Goal: Information Seeking & Learning: Learn about a topic

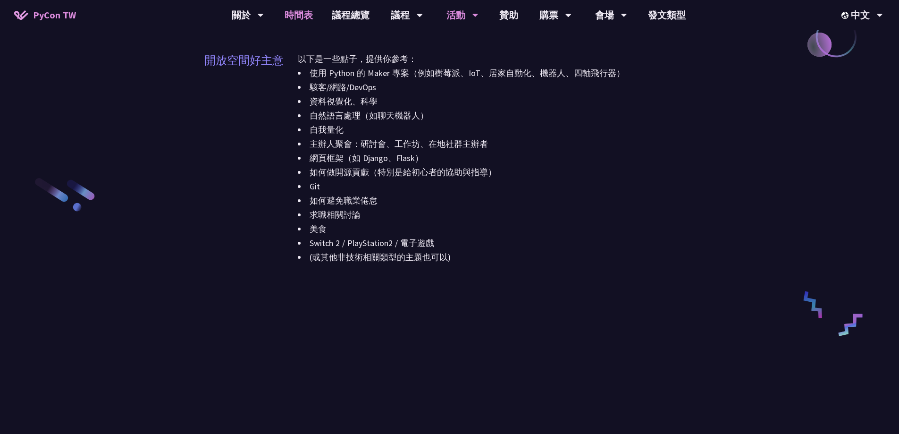
click at [299, 18] on font "時間表" at bounding box center [299, 15] width 28 height 12
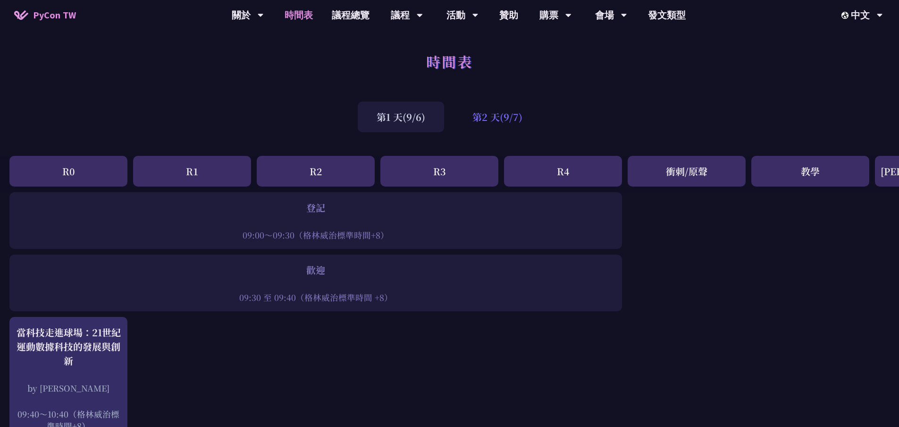
click at [504, 115] on font "第2 天(9/7)" at bounding box center [497, 117] width 50 height 14
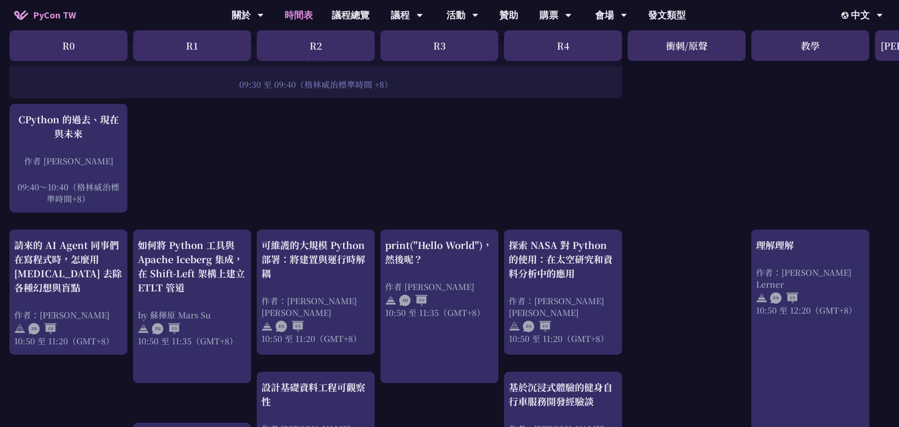
scroll to position [236, 0]
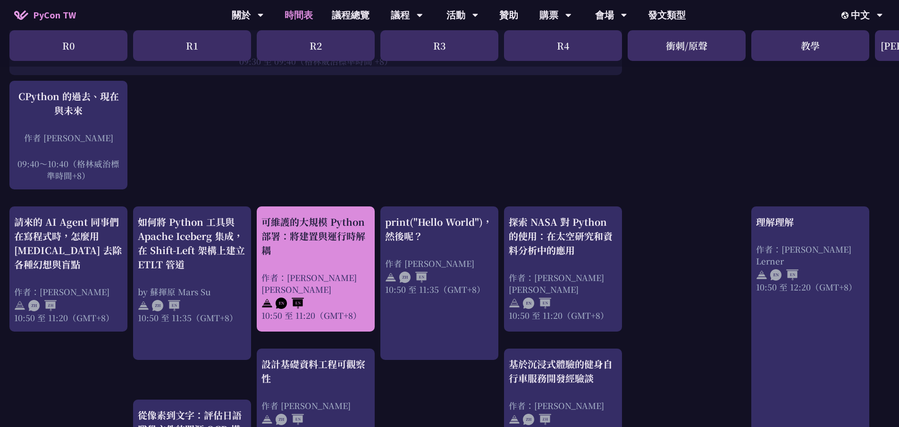
click at [316, 259] on div "可維護的大規模 Python 部署：將建置與運行時解耦 作者：Justin Lee 10:50 至 11:20（GMT+8）" at bounding box center [315, 268] width 109 height 106
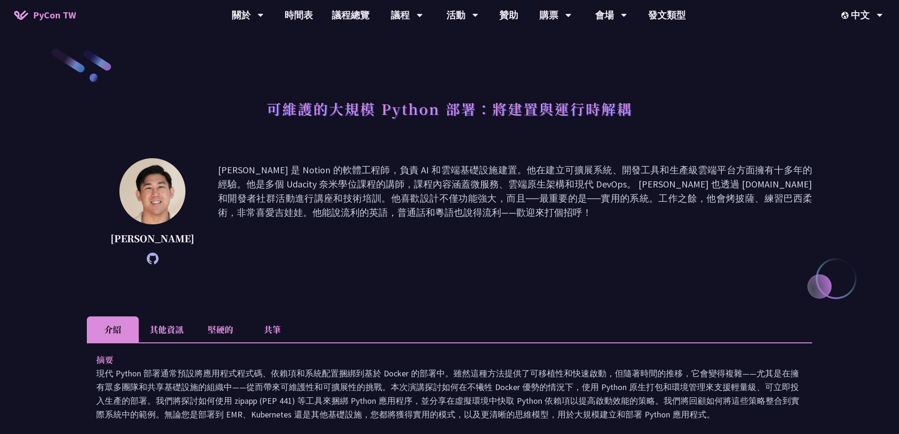
click at [182, 338] on li "其他資訊" at bounding box center [167, 329] width 56 height 26
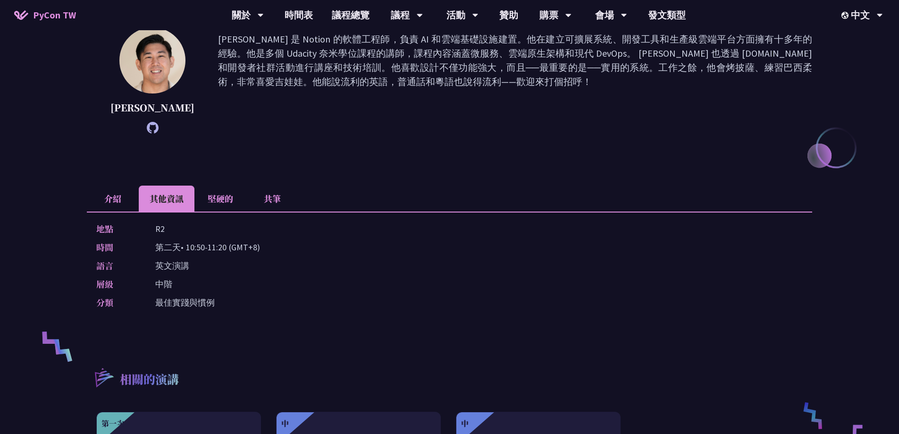
scroll to position [142, 0]
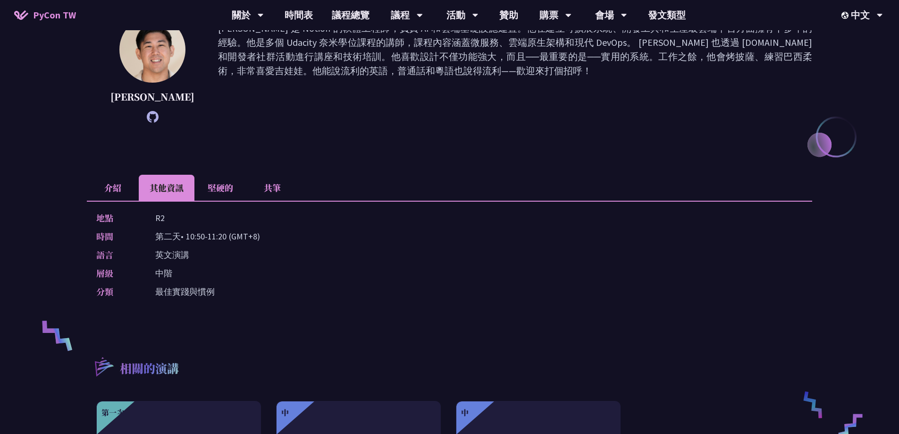
click at [126, 179] on li "介紹" at bounding box center [113, 188] width 52 height 26
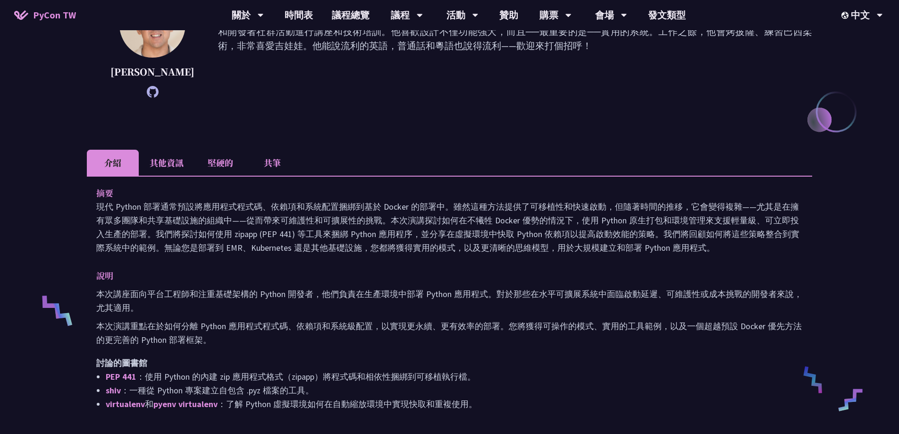
scroll to position [189, 0]
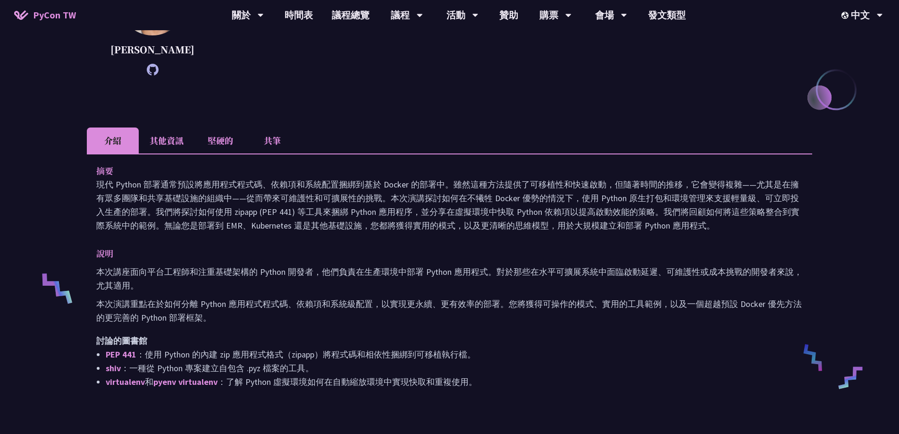
click at [778, 201] on font "現代 Python 部署通常預設將應用程式程式碼、依賴項和系統配置捆綁到基於 Docker 的部署中。雖然這種方法提供了可移植性和快速啟動，但隨著時間的推移，…" at bounding box center [447, 205] width 703 height 52
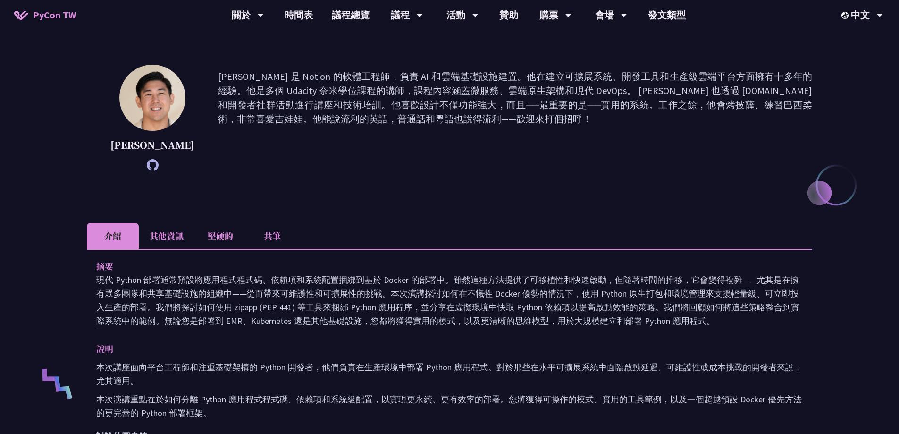
scroll to position [142, 0]
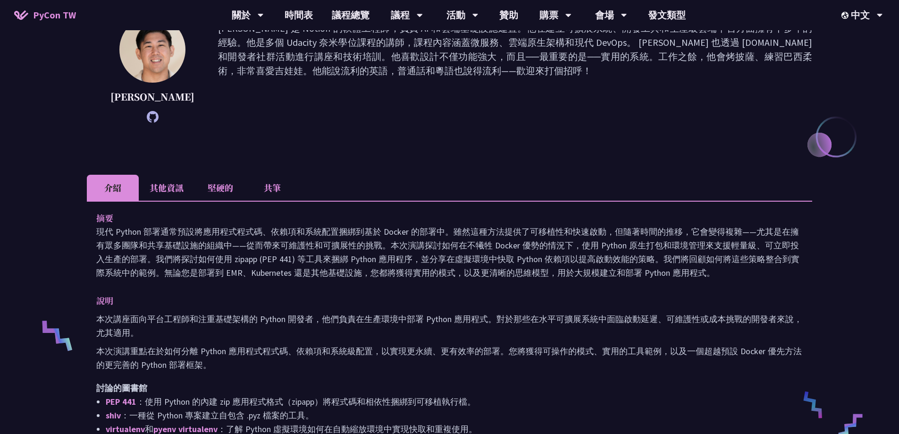
click at [173, 175] on li "其他資訊" at bounding box center [167, 188] width 56 height 26
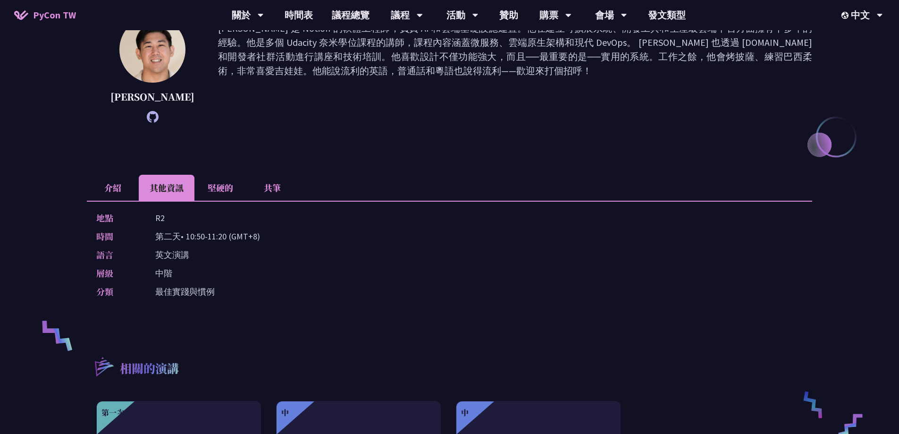
click at [215, 188] on font "堅硬的" at bounding box center [220, 187] width 25 height 12
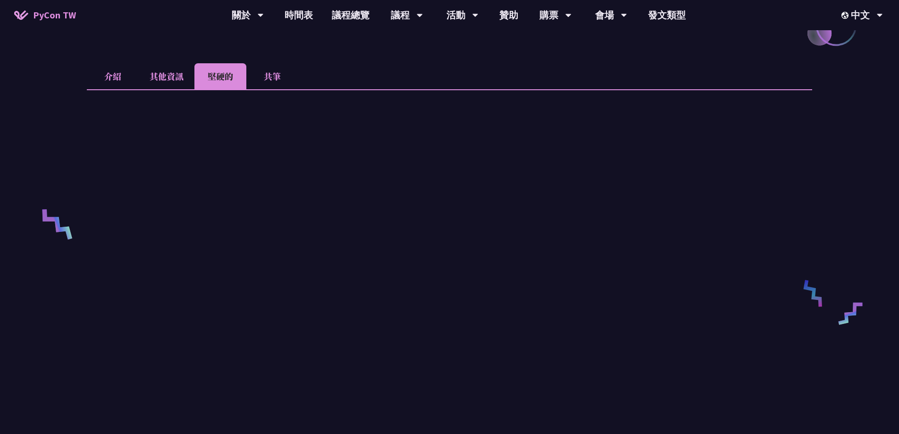
scroll to position [236, 0]
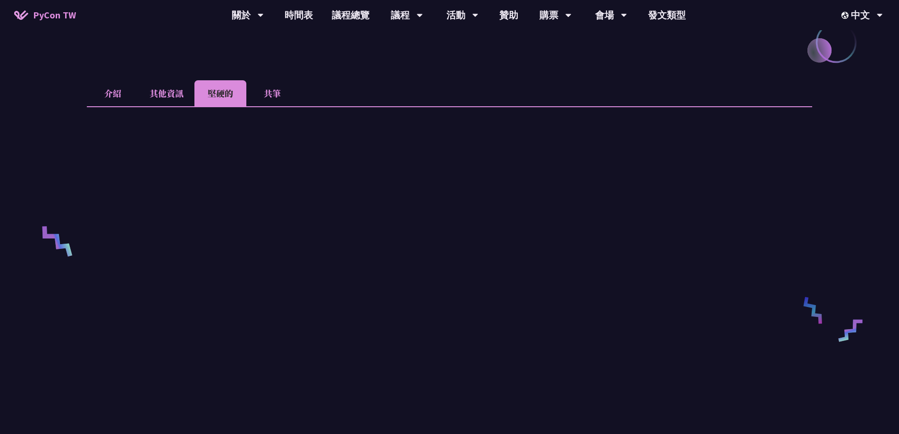
click at [269, 89] on font "共筆" at bounding box center [272, 93] width 17 height 12
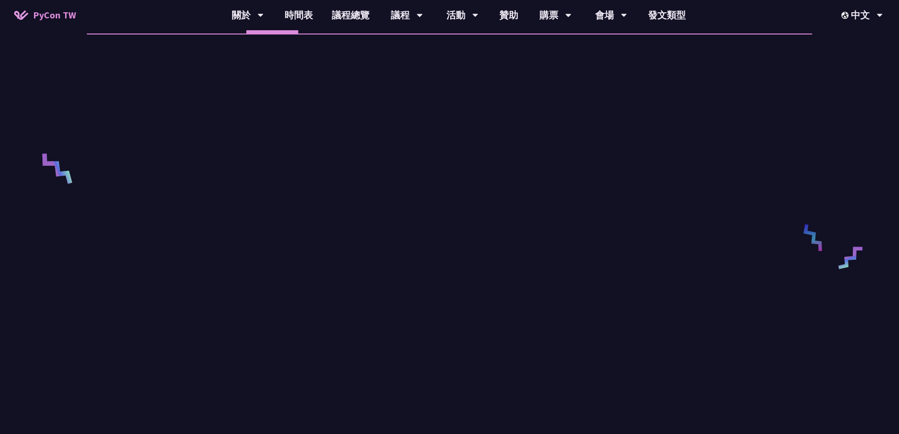
scroll to position [330, 0]
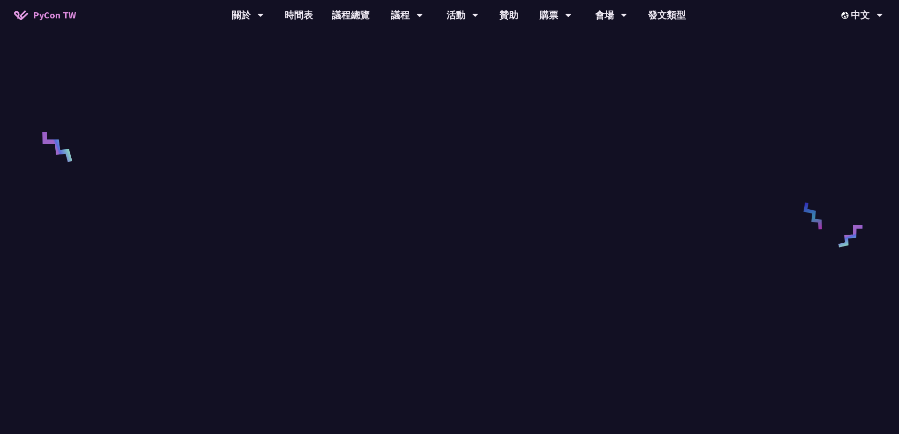
click at [841, 185] on div "可維護的大規模 Python 部署：將建置與運行時解耦 賈斯汀李 Justin 是 Notion 的軟體工程師，負責 AI 和雲端基礎設施建置。他在建立可擴展…" at bounding box center [449, 209] width 899 height 1078
click at [303, 20] on font "時間表" at bounding box center [299, 15] width 28 height 12
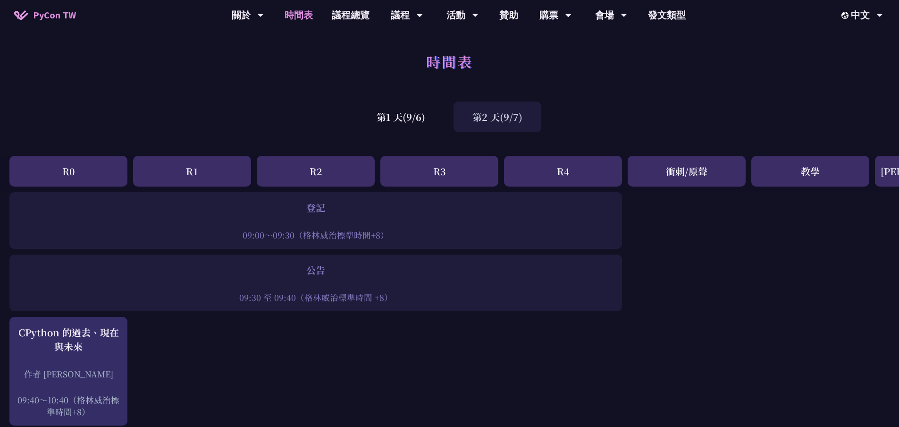
click at [510, 113] on font "第2 天(9/7)" at bounding box center [497, 117] width 50 height 14
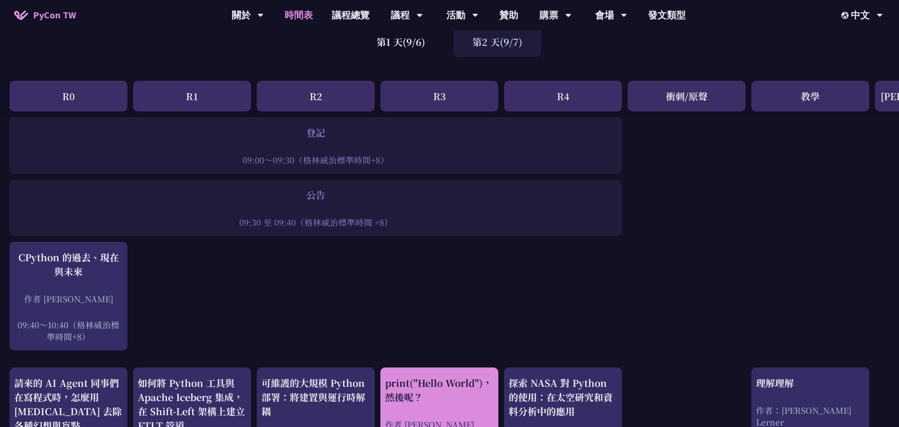
scroll to position [236, 0]
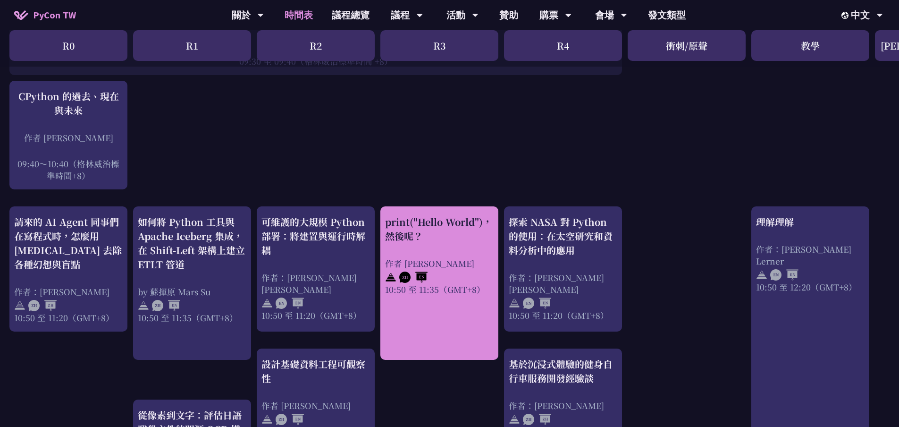
click at [465, 268] on div "作者 Ryu Takami" at bounding box center [439, 263] width 109 height 12
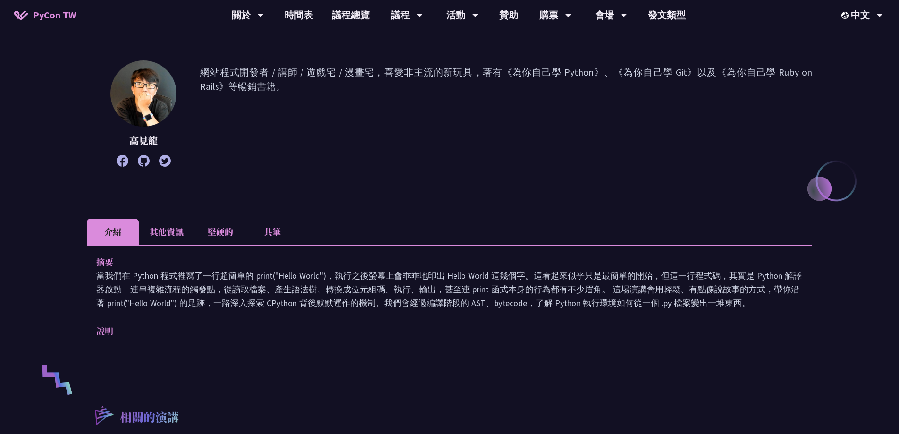
scroll to position [189, 0]
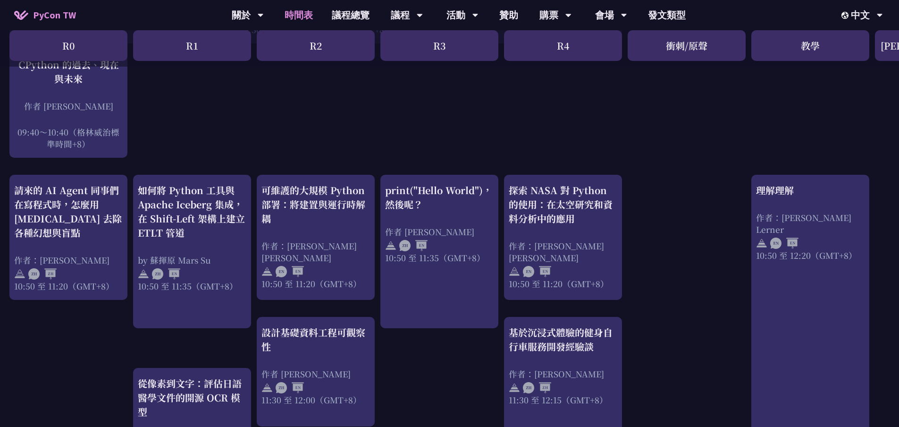
scroll to position [330, 0]
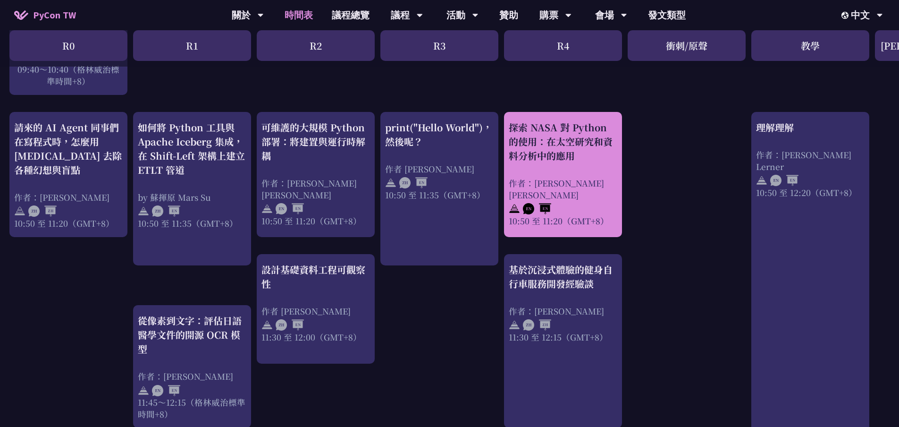
click at [587, 184] on font "作者：Sharmaigne Angelie Mabano" at bounding box center [556, 189] width 95 height 24
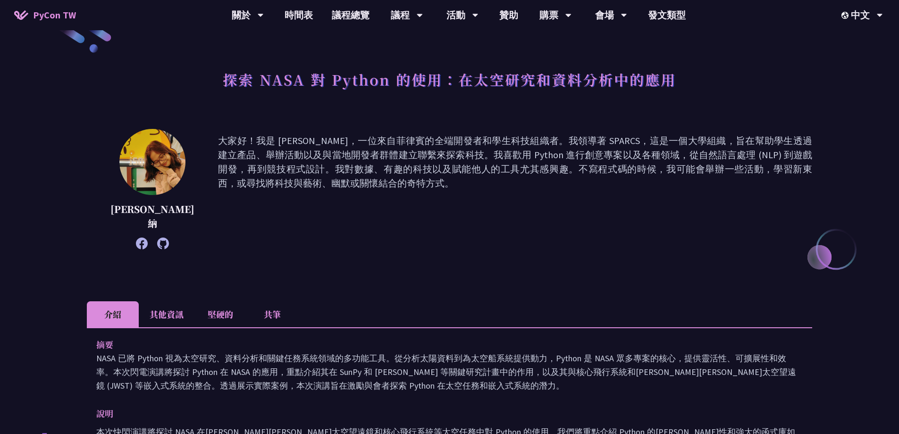
scroll to position [142, 0]
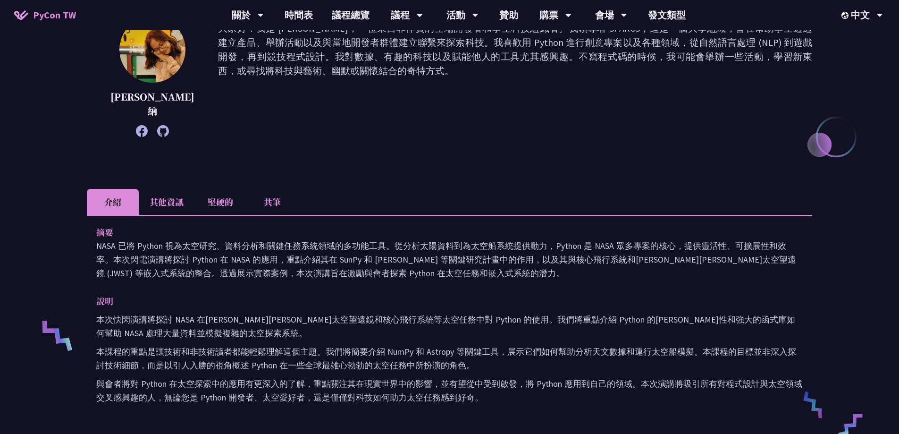
click at [165, 193] on li "其他資訊" at bounding box center [167, 202] width 56 height 26
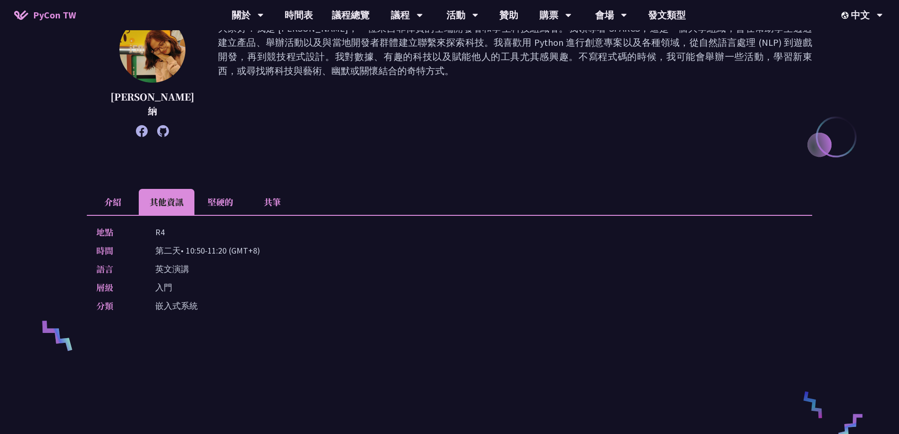
click at [228, 198] on font "堅硬的" at bounding box center [220, 201] width 25 height 12
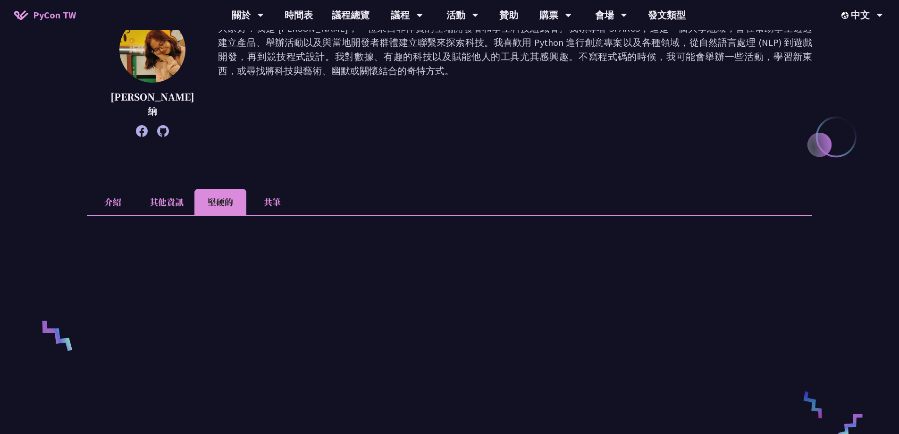
click at [106, 203] on font "介紹" at bounding box center [112, 201] width 17 height 12
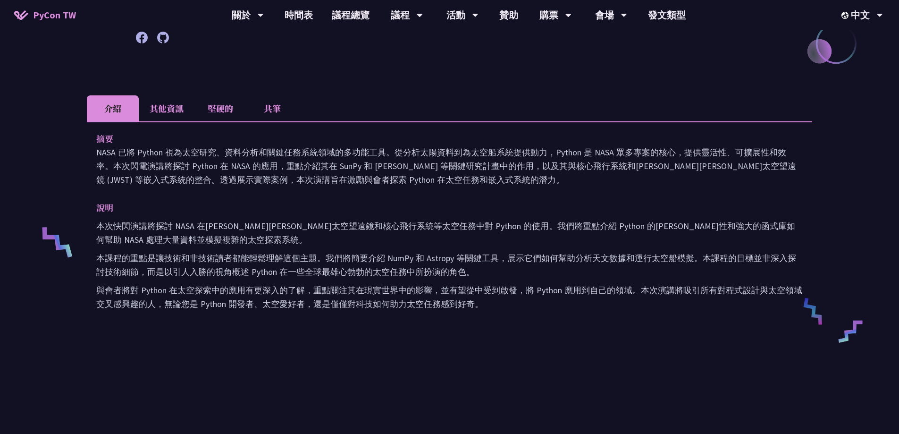
scroll to position [236, 0]
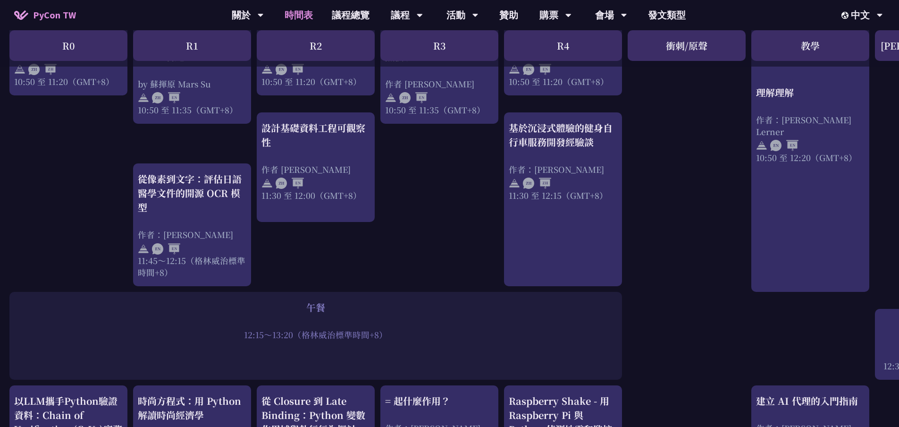
scroll to position [377, 0]
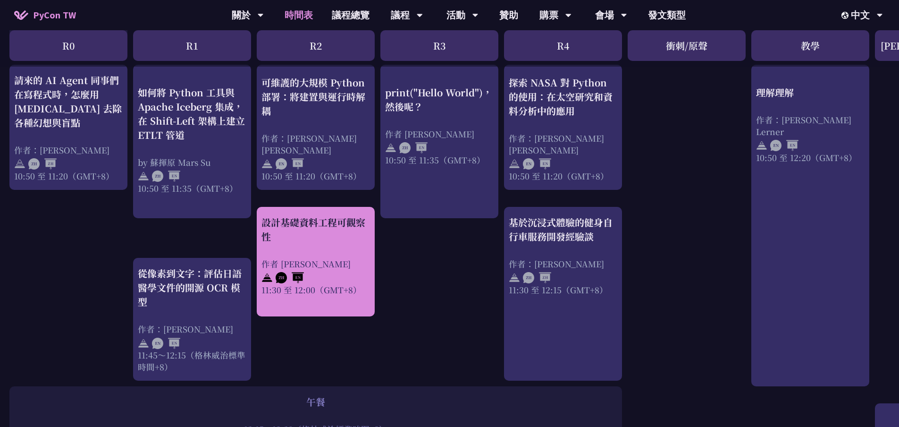
click at [359, 276] on div at bounding box center [315, 276] width 109 height 14
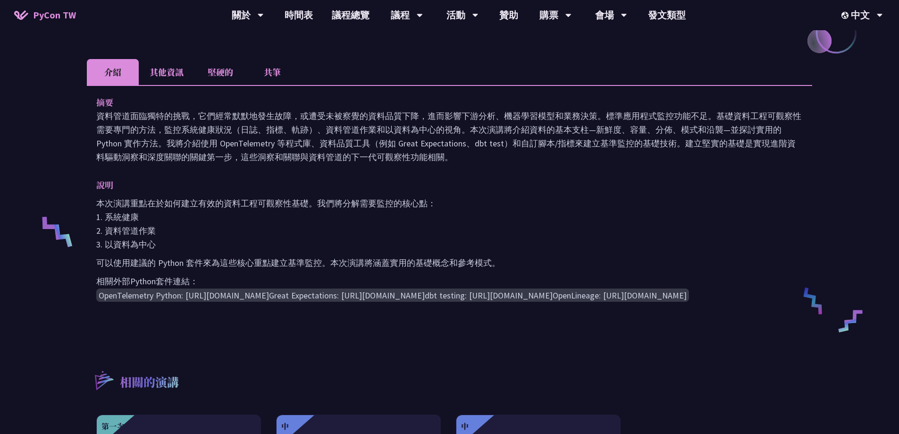
scroll to position [283, 0]
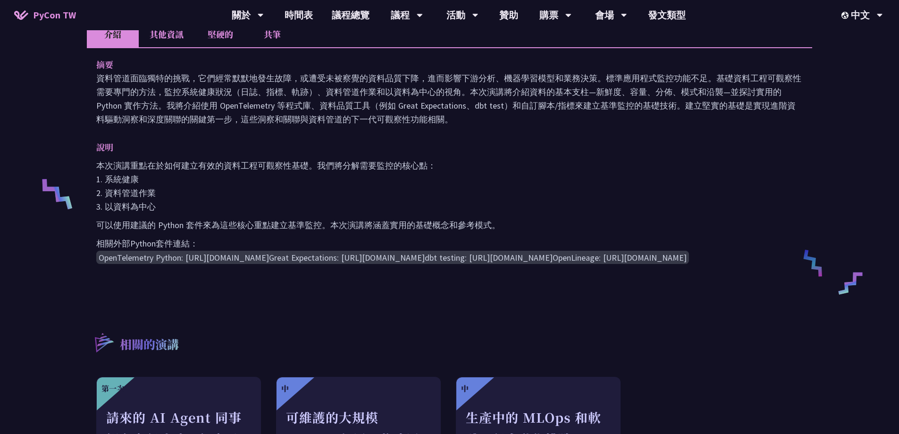
click at [332, 265] on pre "OpenTelemetry Python: https://opentelemetry.io/docs/instrumentation/python/ Gre…" at bounding box center [449, 257] width 706 height 15
click at [317, 259] on code "OpenTelemetry Python: https://opentelemetry.io/docs/instrumentation/python/ Gre…" at bounding box center [392, 257] width 593 height 13
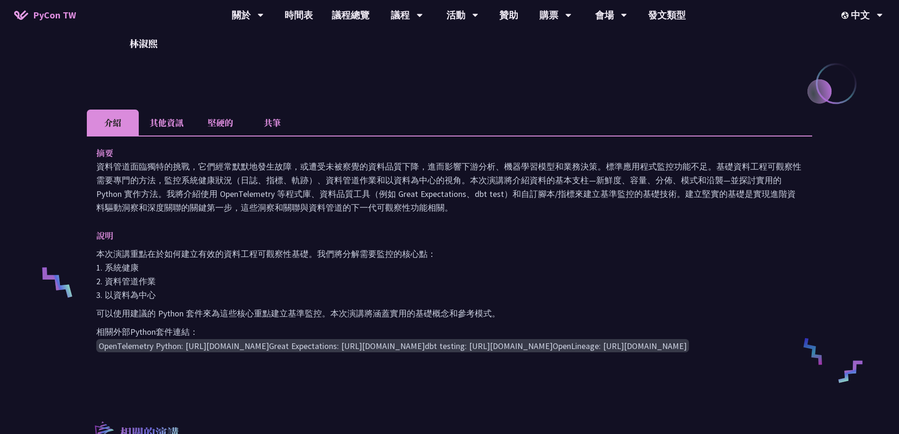
scroll to position [189, 0]
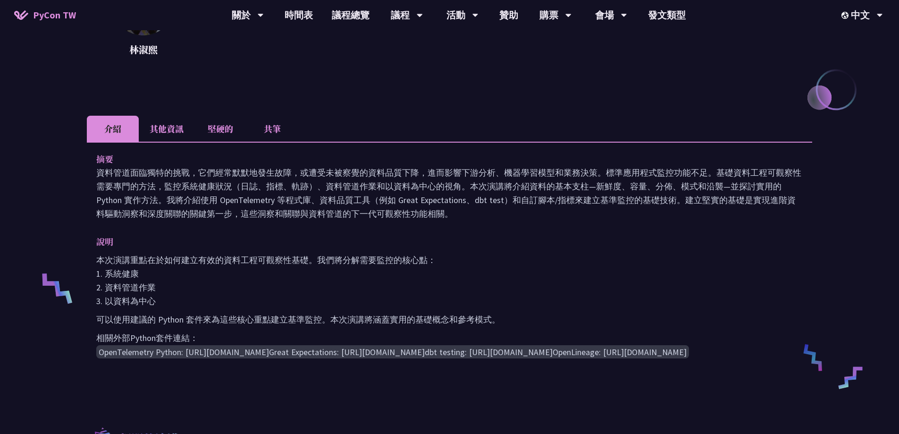
click at [162, 128] on font "其他資訊" at bounding box center [167, 128] width 34 height 12
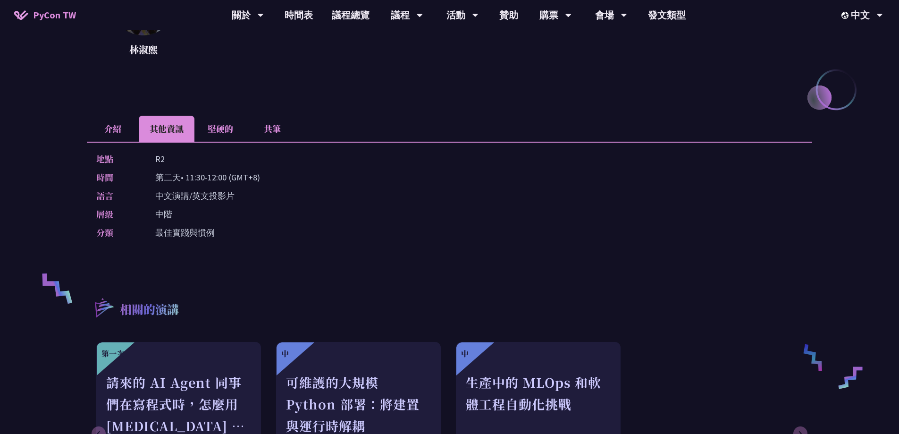
click at [211, 138] on li "堅硬的" at bounding box center [220, 129] width 52 height 26
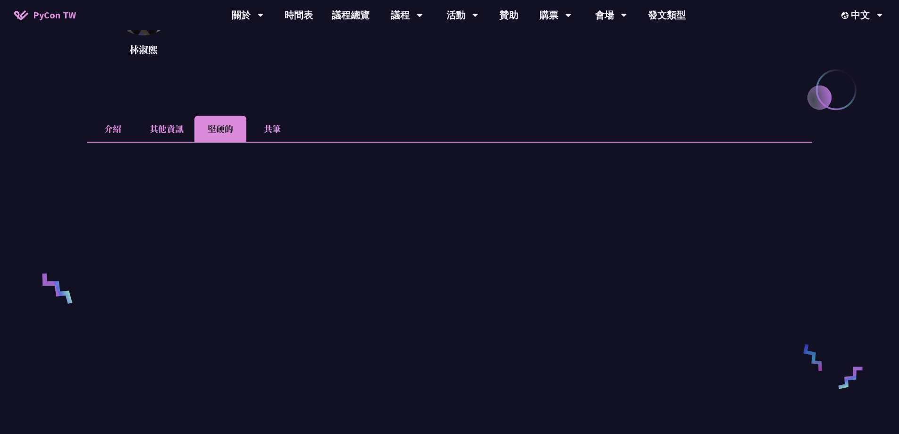
click at [124, 130] on li "介紹" at bounding box center [113, 129] width 52 height 26
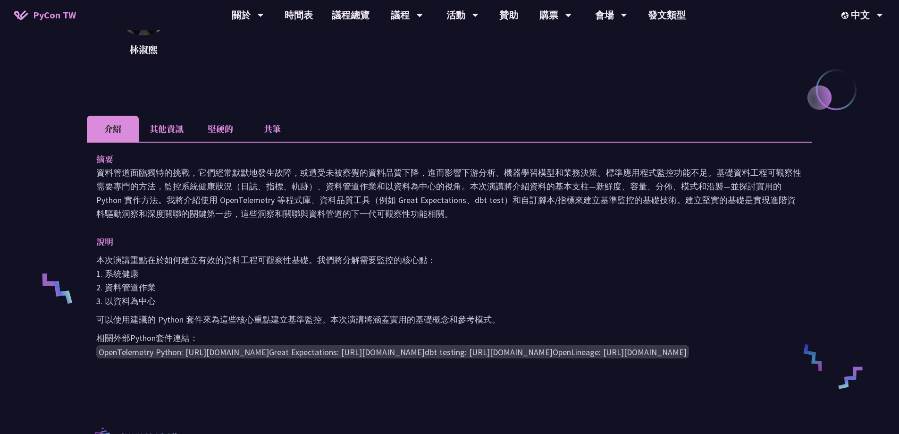
click at [246, 202] on font "資料管道面臨獨特的挑戰，它們經常默默地發生故障，或遭受未被察覺的資料品質下降，進而影響下游分析、機器學習模型和業務決策。標準應用程式監控功能不足。基礎資料工程…" at bounding box center [448, 193] width 705 height 52
drag, startPoint x: 172, startPoint y: 115, endPoint x: 170, endPoint y: 126, distance: 11.0
click at [172, 117] on div "設計基礎資料工程可觀察性 林淑熙 專注於創建可擴展且具彈性的數據系統，同時培養強大的工程文化。我們擁有指導高績效團隊的專業知識，確保交付有效的數據解決方案，並…" at bounding box center [449, 264] width 725 height 812
click at [169, 127] on font "其他資訊" at bounding box center [167, 128] width 34 height 12
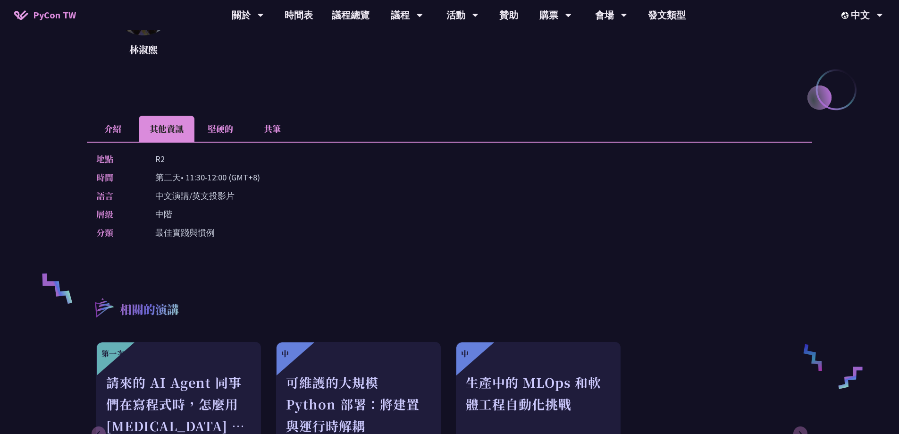
click at [122, 127] on li "介紹" at bounding box center [113, 129] width 52 height 26
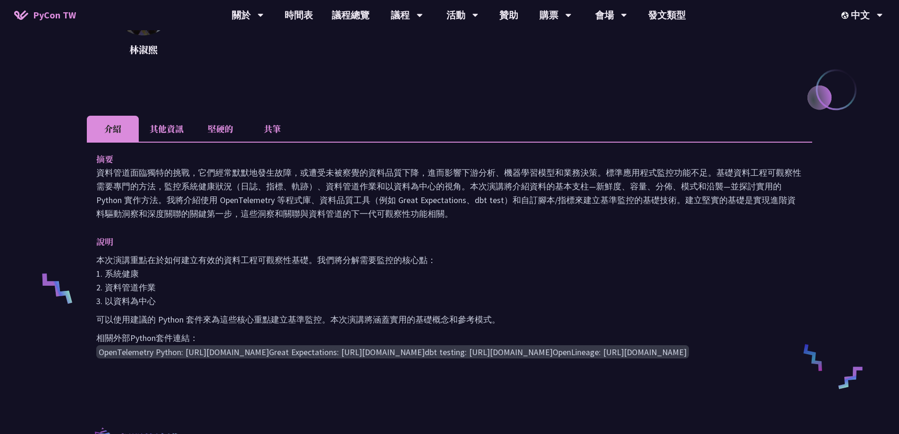
click at [333, 286] on p "本次演講重點在於如何建立有效的資料工程可觀察性基礎。我們將分解需要監控的核心點： 1. 系統健康 2. 資料管道作業 3. 以資料為中心" at bounding box center [449, 280] width 706 height 55
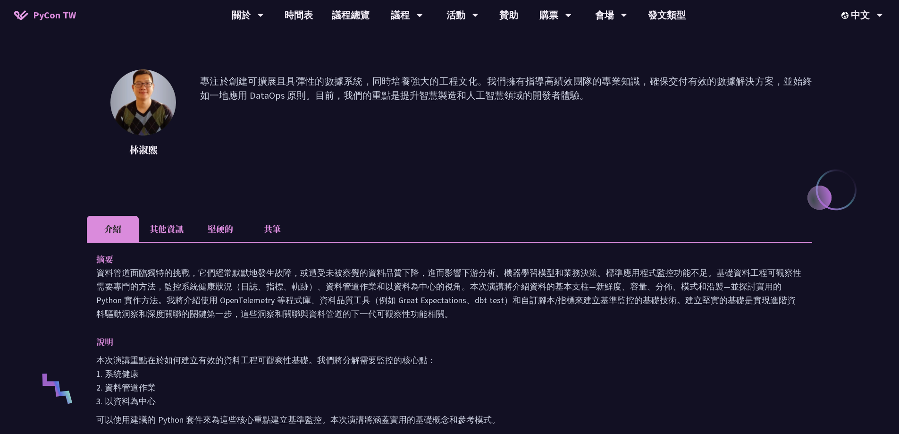
scroll to position [0, 0]
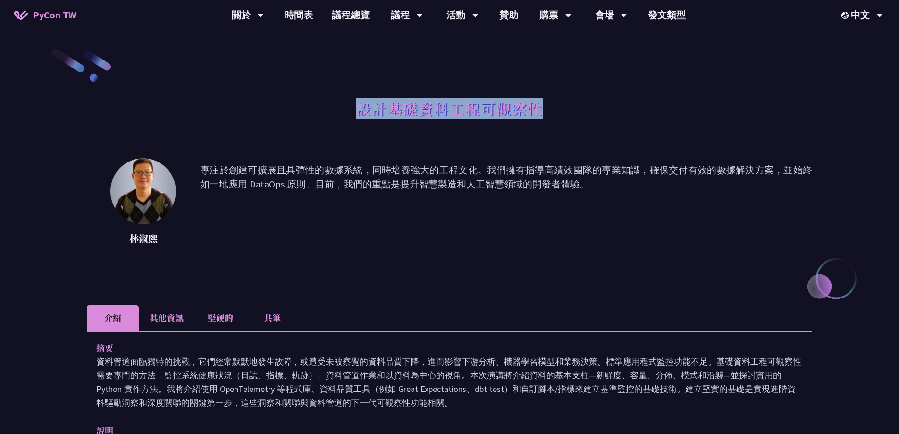
drag, startPoint x: 347, startPoint y: 105, endPoint x: 566, endPoint y: 109, distance: 219.0
click at [566, 109] on div "設計基礎資料工程可觀察性" at bounding box center [449, 119] width 725 height 50
copy font "設計基礎資料工程可觀察性"
click at [170, 324] on li "其他資訊" at bounding box center [167, 317] width 56 height 26
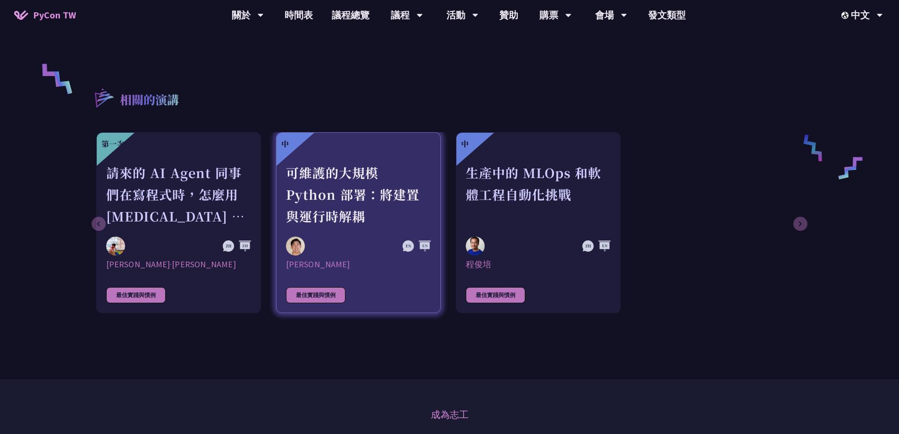
scroll to position [377, 0]
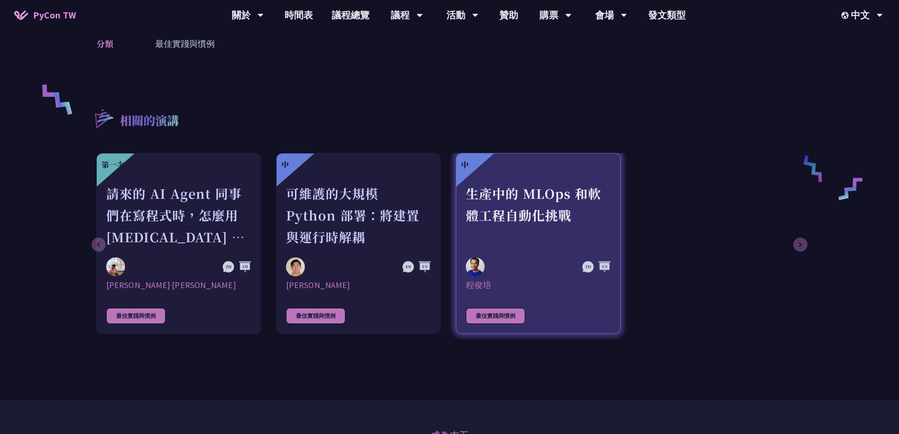
click at [563, 222] on font "生產中的 MLOps 和軟體工程自動化挑戰" at bounding box center [533, 204] width 135 height 40
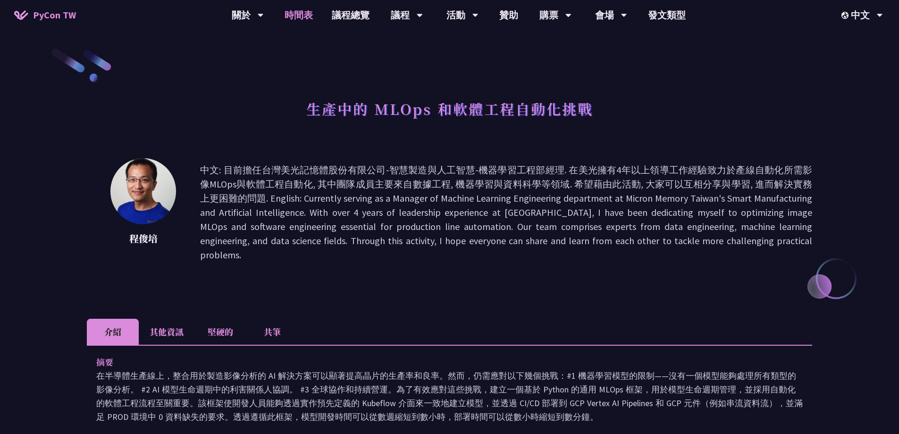
click at [300, 8] on link "時間表" at bounding box center [298, 15] width 47 height 30
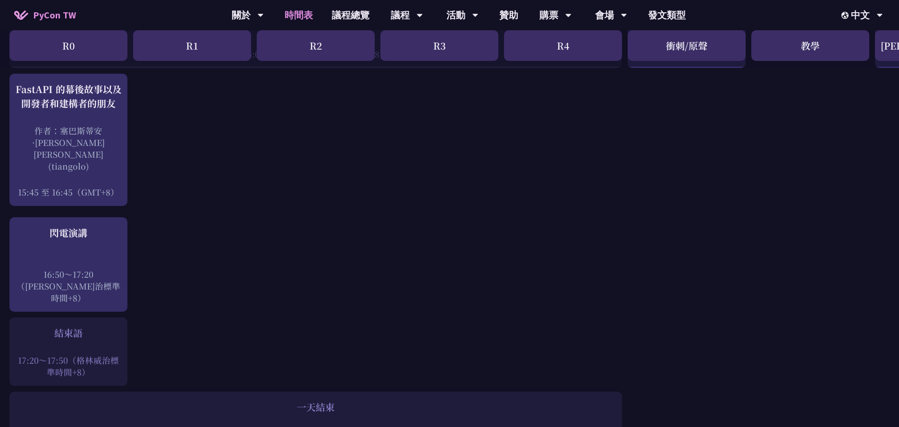
scroll to position [1274, 0]
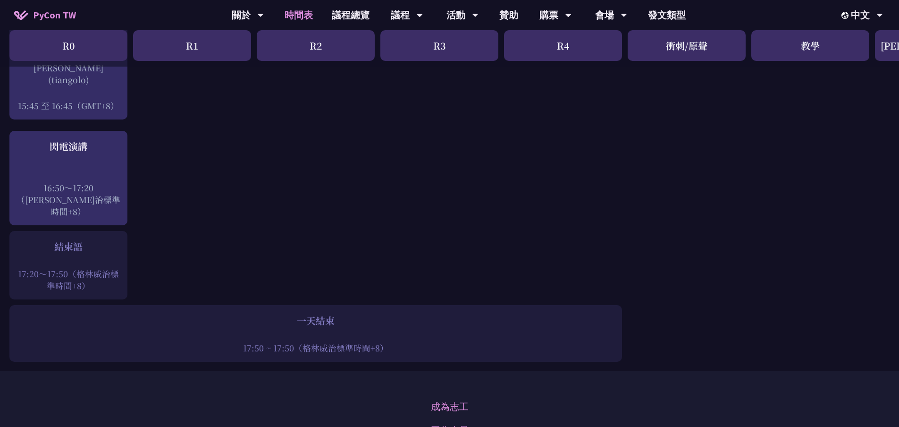
click at [73, 268] on font "17:20～17:50（格林威治標準時間+8）" at bounding box center [68, 280] width 101 height 24
click at [104, 239] on div "結束語" at bounding box center [68, 246] width 109 height 14
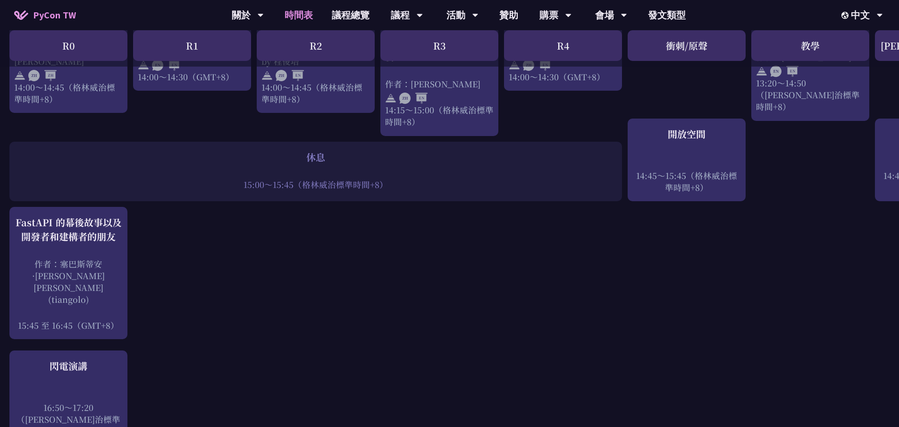
scroll to position [1055, 103]
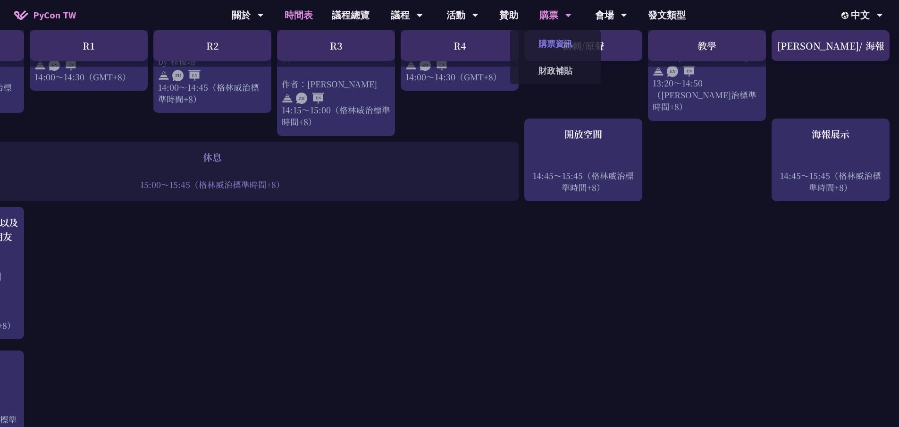
click at [547, 42] on font "購票資訊" at bounding box center [555, 43] width 34 height 11
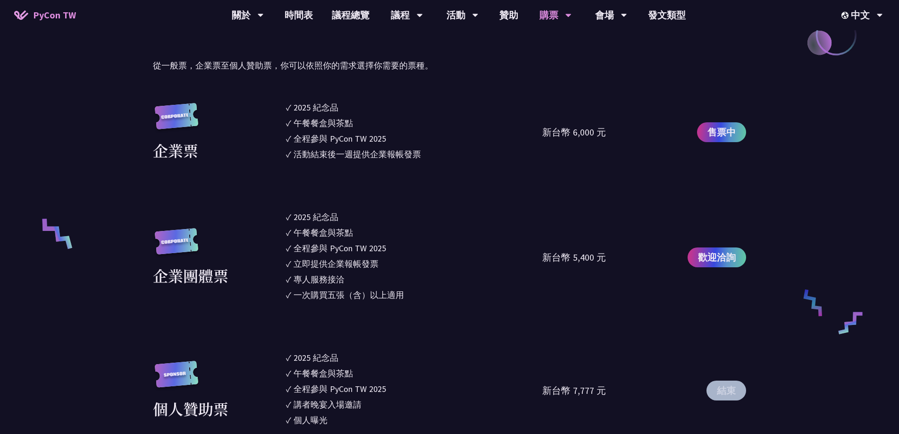
scroll to position [519, 0]
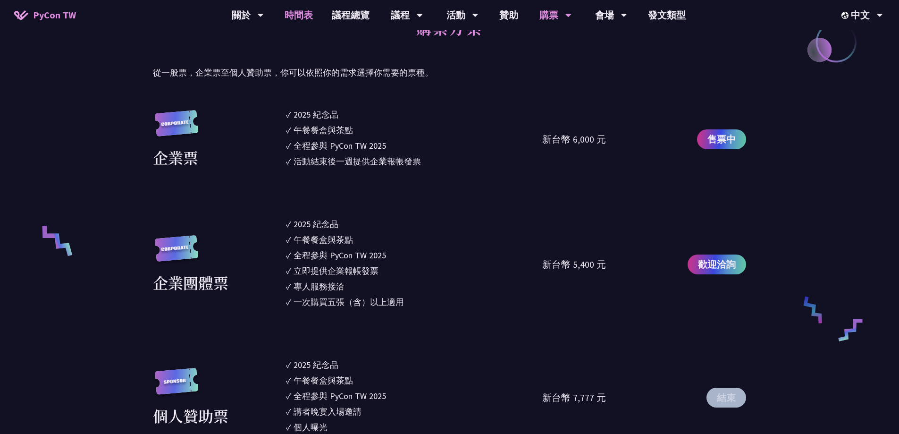
click at [306, 15] on font "時間表" at bounding box center [299, 15] width 28 height 12
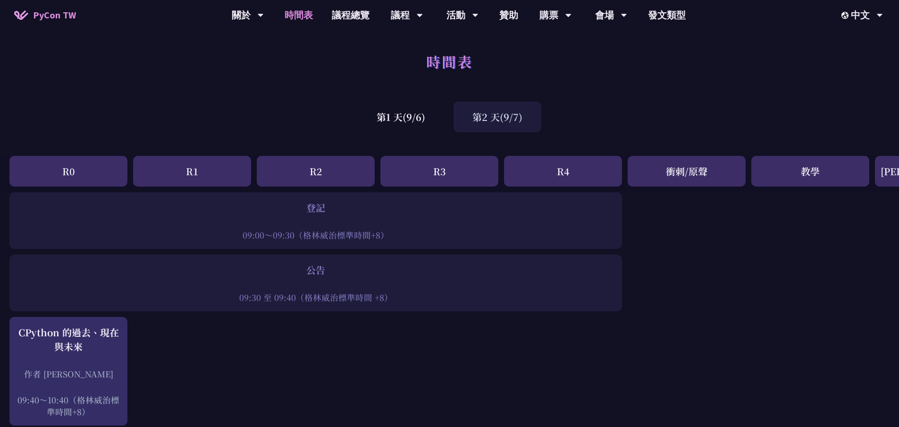
click at [486, 119] on font "第2 天(9/7)" at bounding box center [497, 117] width 50 height 14
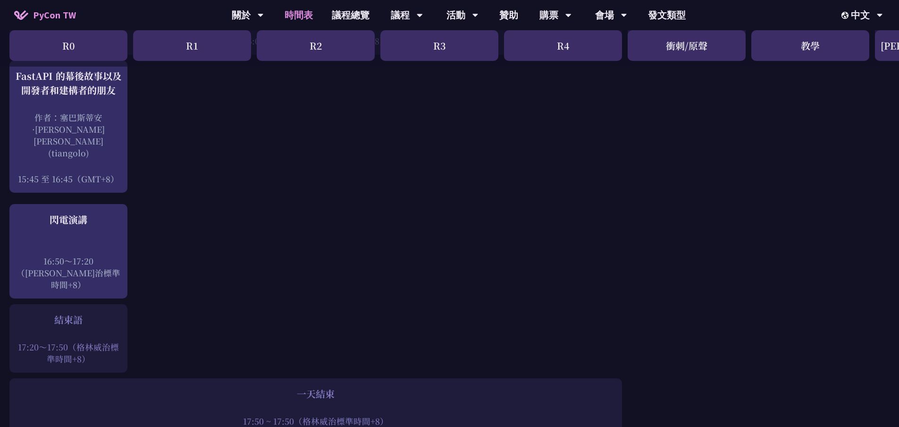
scroll to position [1180, 0]
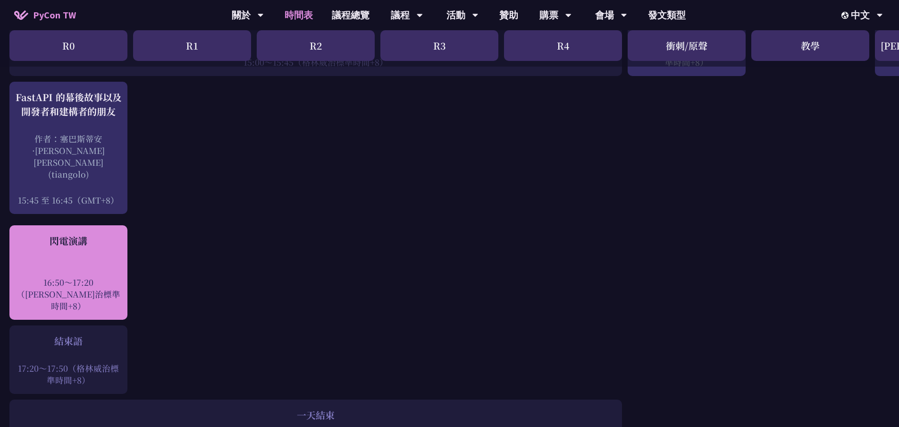
click at [58, 262] on div at bounding box center [68, 269] width 109 height 14
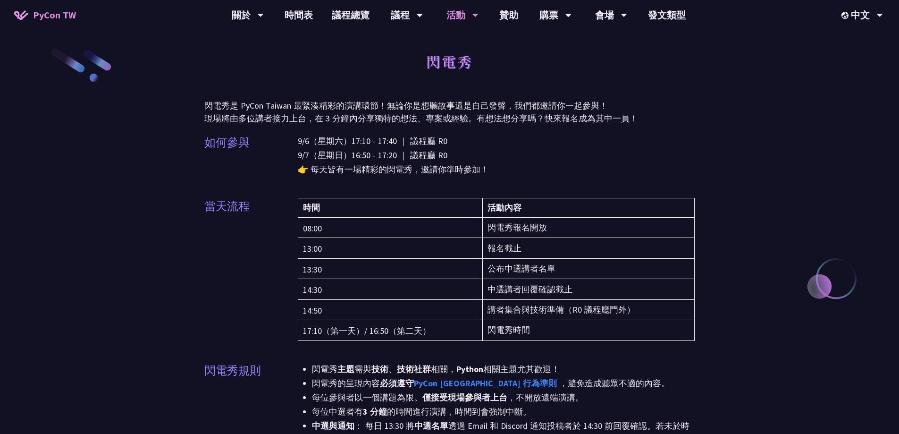
drag, startPoint x: 451, startPoint y: 195, endPoint x: 462, endPoint y: 200, distance: 12.5
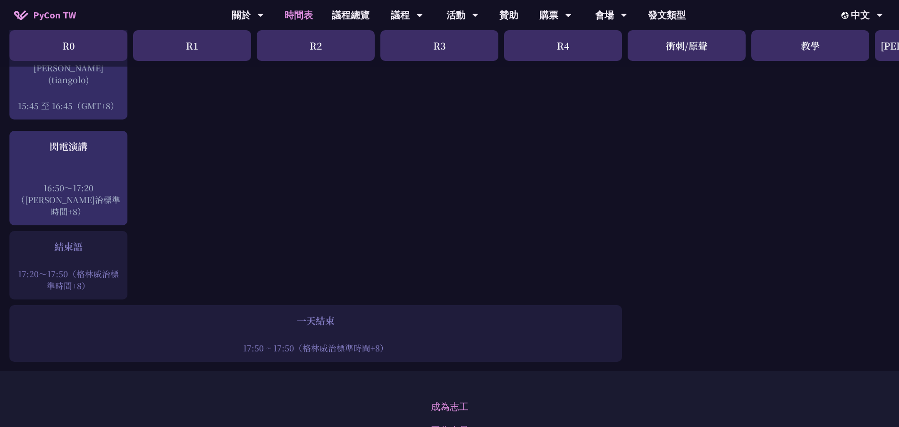
drag, startPoint x: 100, startPoint y: 214, endPoint x: 102, endPoint y: 208, distance: 6.3
click at [101, 253] on div at bounding box center [68, 260] width 109 height 14
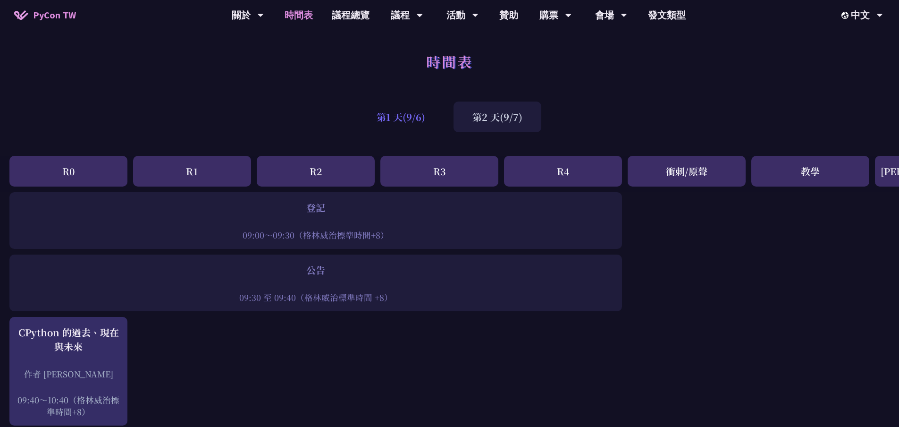
click at [410, 116] on font "第1 天(9/6)" at bounding box center [401, 117] width 49 height 14
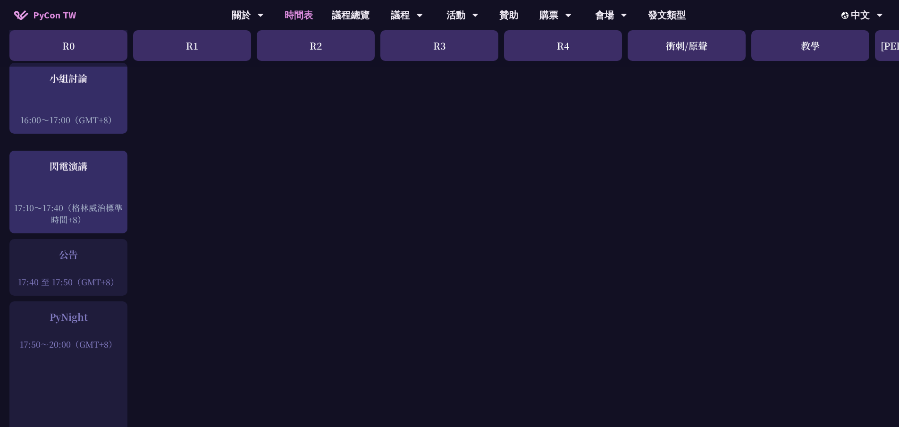
scroll to position [1180, 0]
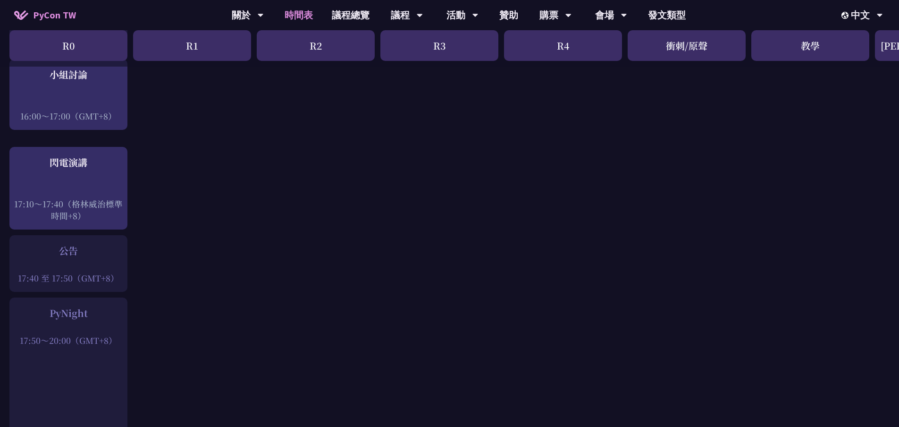
click at [79, 259] on div at bounding box center [68, 265] width 109 height 14
click at [84, 320] on div at bounding box center [68, 327] width 109 height 14
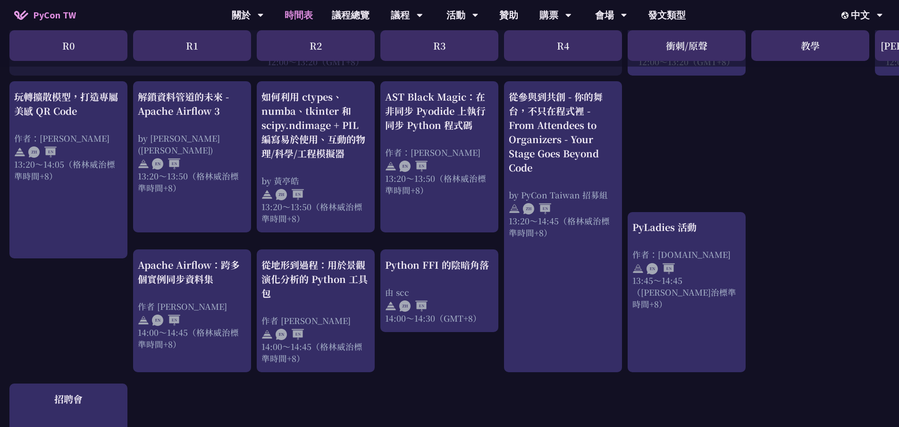
scroll to position [896, 0]
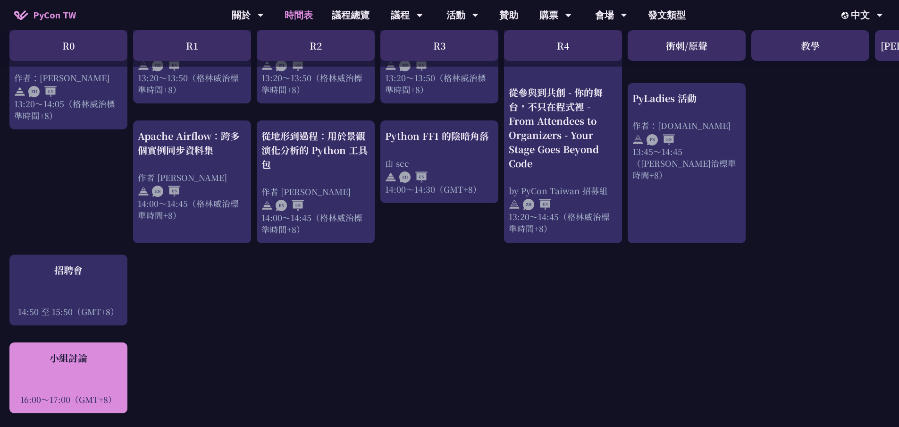
click at [88, 357] on div "小組討論 16:00～17:00（GMT+8）" at bounding box center [68, 378] width 109 height 54
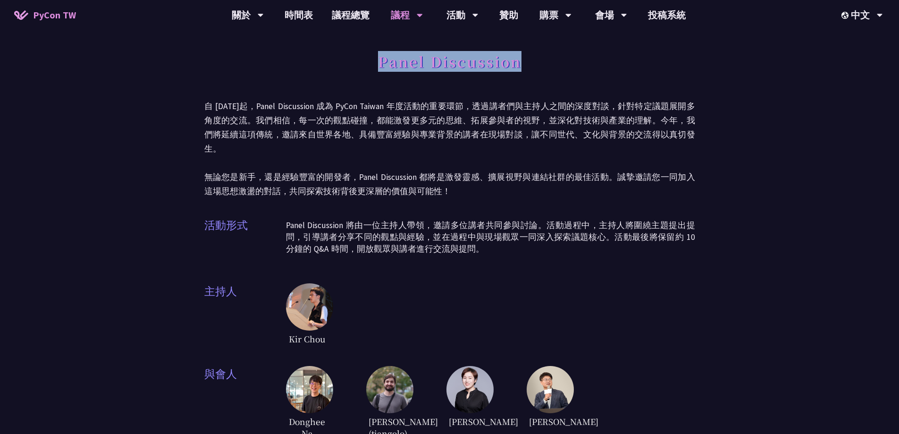
drag, startPoint x: 377, startPoint y: 63, endPoint x: 530, endPoint y: 64, distance: 152.4
click at [536, 61] on div "Panel Discussion" at bounding box center [449, 72] width 491 height 50
copy h1 "Panel Discussion"
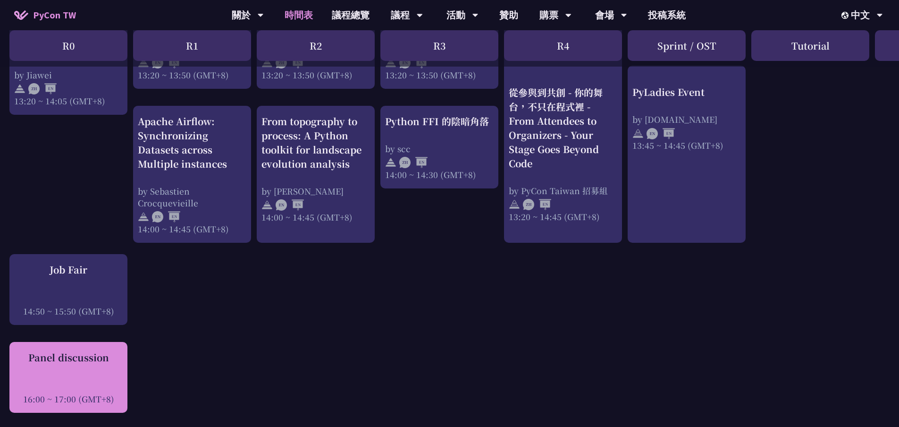
scroll to position [1085, 0]
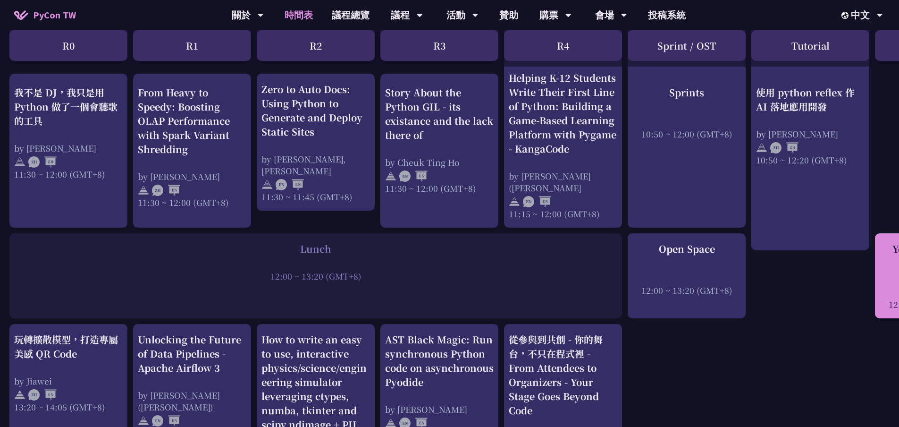
scroll to position [519, 0]
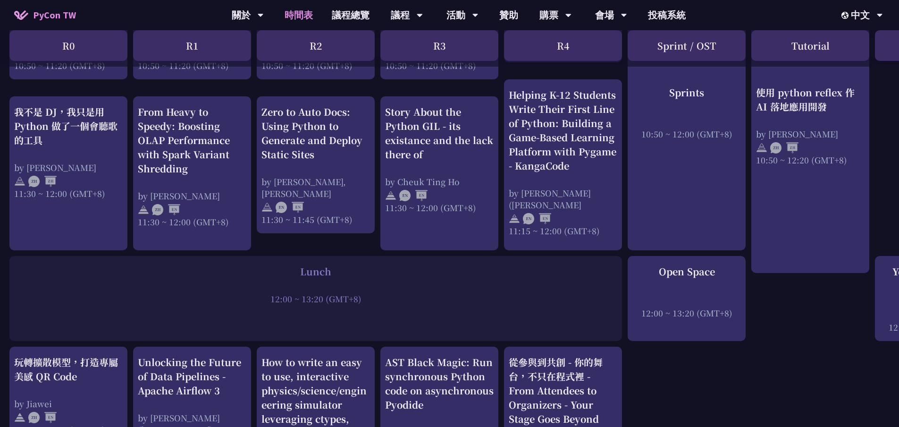
click at [843, 352] on div "An Introduction to the GIL for Python Beginners: Disabling It in Python 3.13 an…" at bounding box center [501, 435] width 1002 height 1524
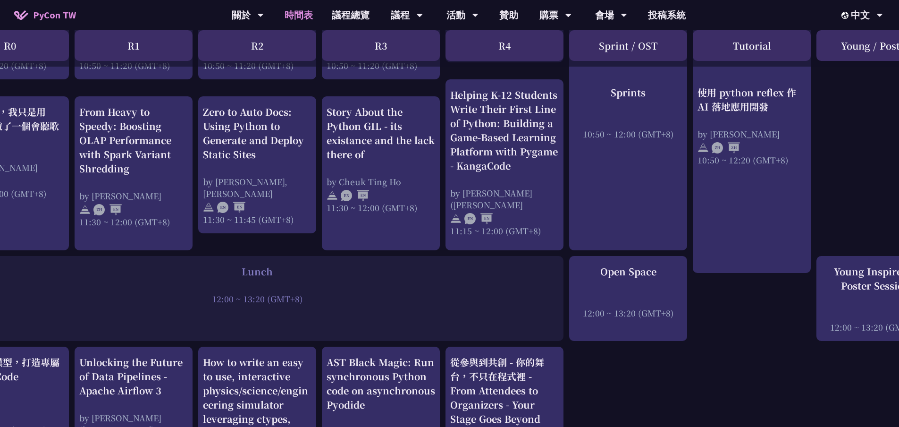
scroll to position [519, 103]
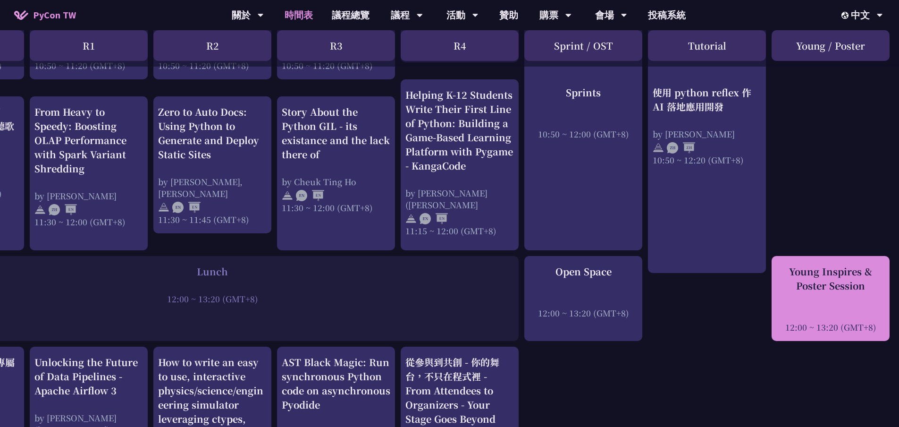
click at [831, 324] on div "12:00 ~ 13:20 (GMT+8)" at bounding box center [830, 327] width 109 height 12
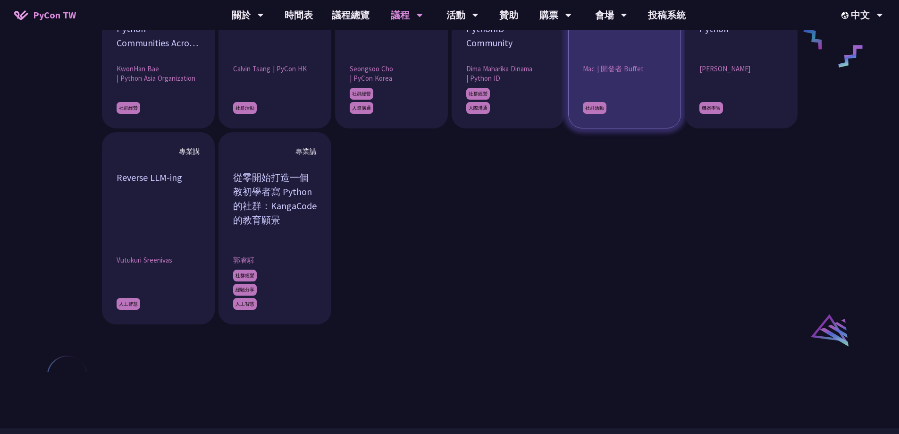
scroll to position [755, 0]
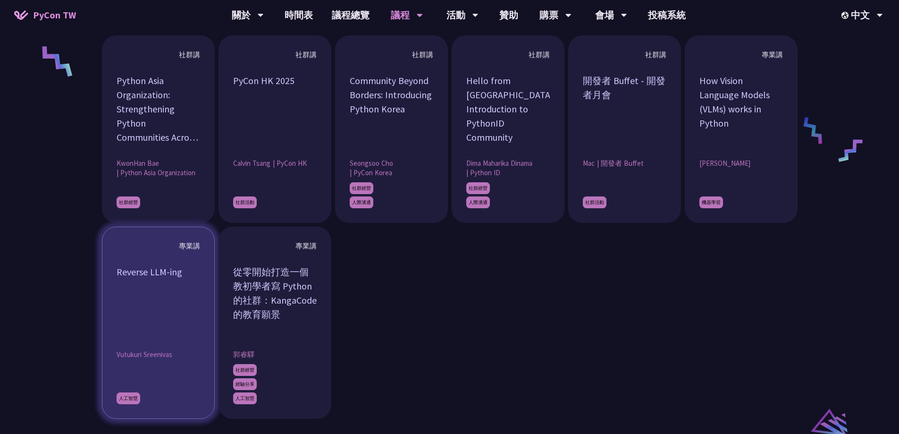
click at [185, 322] on div "Reverse LLM-ing" at bounding box center [159, 300] width 84 height 71
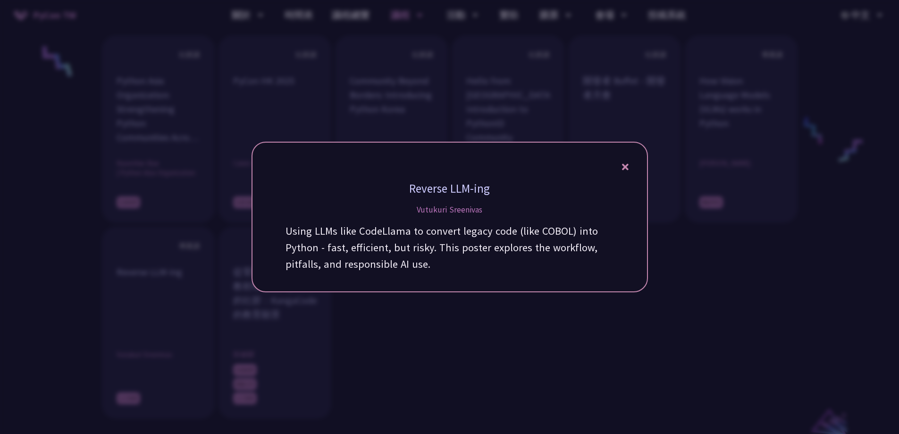
click at [622, 167] on icon at bounding box center [625, 167] width 7 height 12
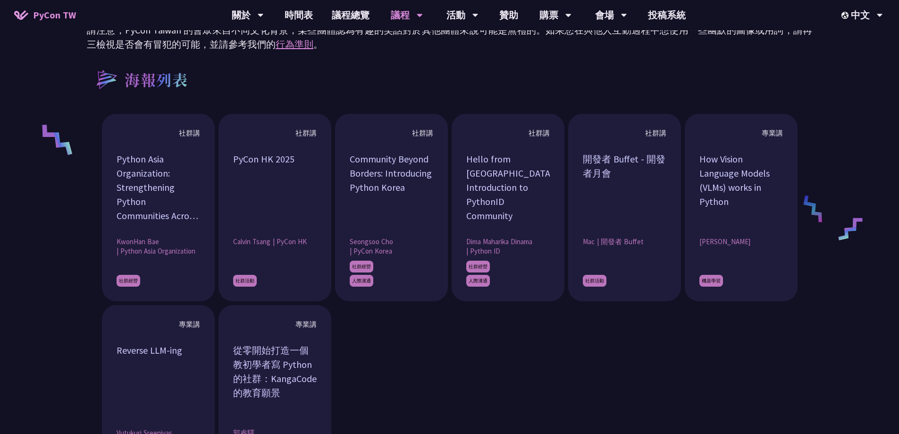
scroll to position [661, 0]
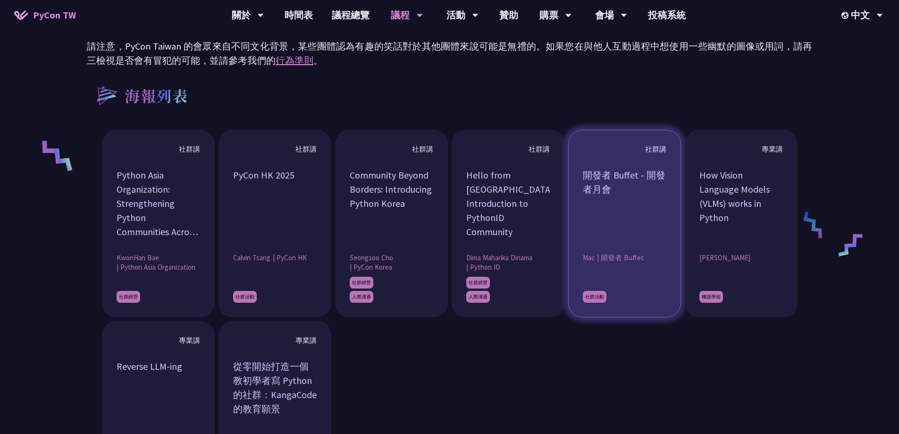
click at [652, 245] on article "社群講 開發者 Buffet - 開發者月會 Mac | 開發者 Buffet 社群活動" at bounding box center [624, 223] width 113 height 187
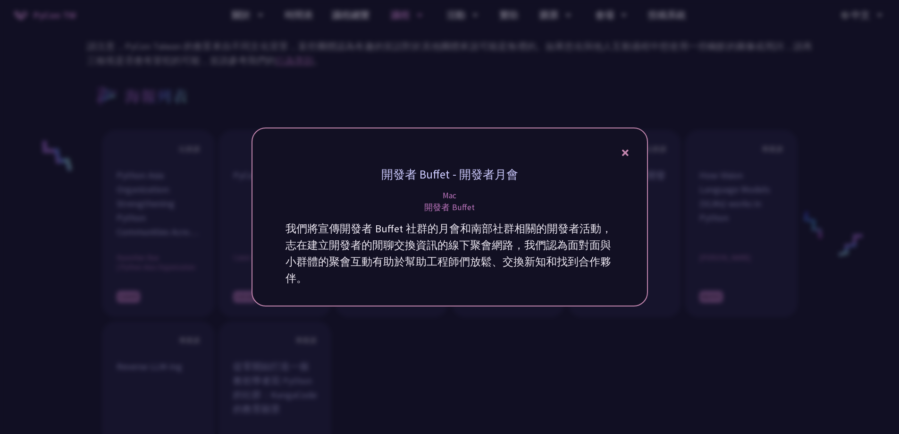
click at [630, 149] on div "開發者 Buffet - 開發者月會 Mac 開發者 Buffet 我們將宣傳開發者 Buffet 社群的月會和南部社群相關的開發者活動，志在建立開發者的閒聊…" at bounding box center [449, 216] width 396 height 179
click at [622, 157] on icon at bounding box center [625, 153] width 7 height 12
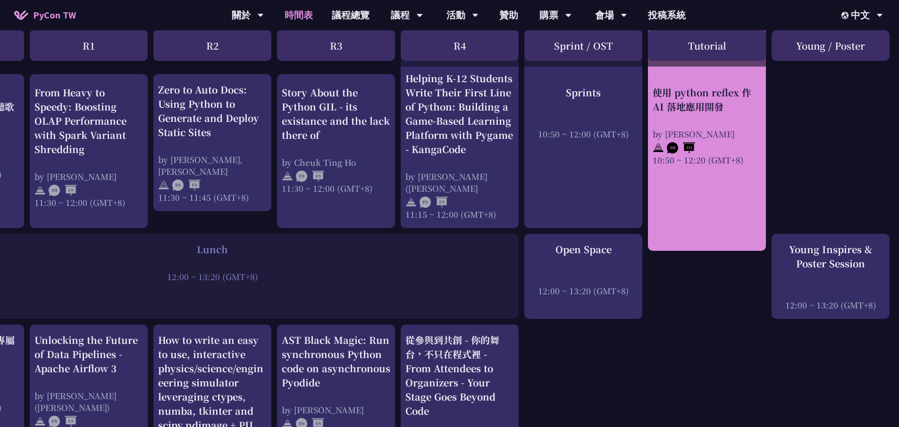
scroll to position [566, 103]
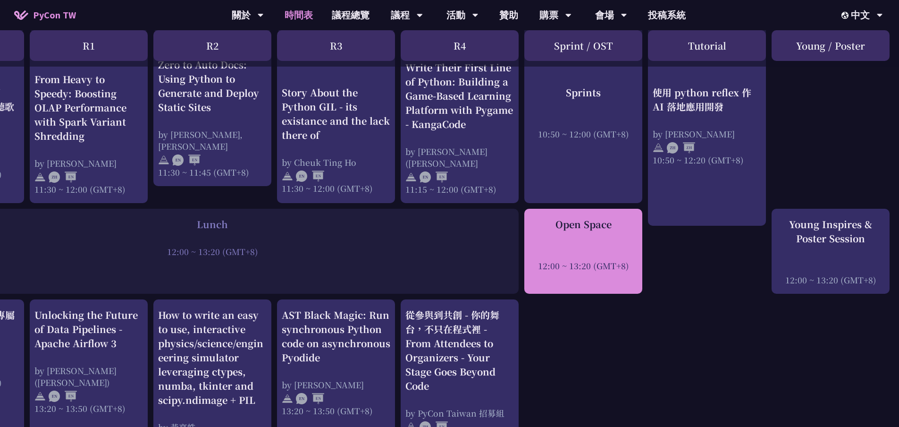
click at [610, 274] on link "Open Space 12:00 ~ 13:20 (GMT+8)" at bounding box center [583, 251] width 109 height 68
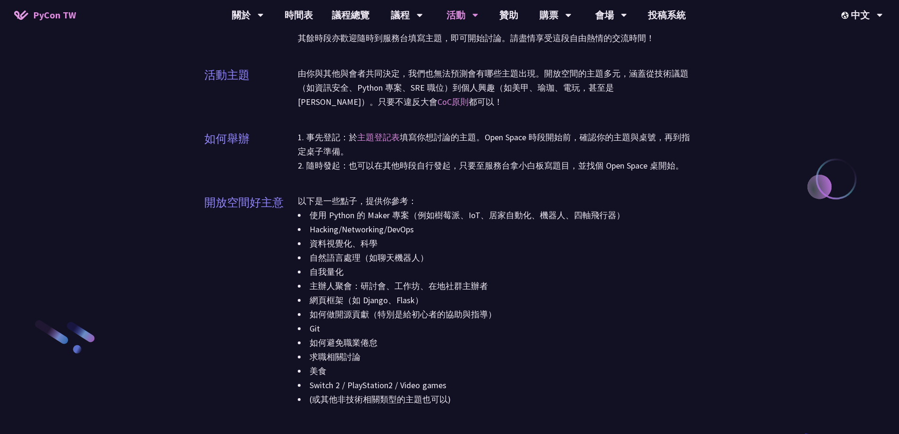
scroll to position [944, 0]
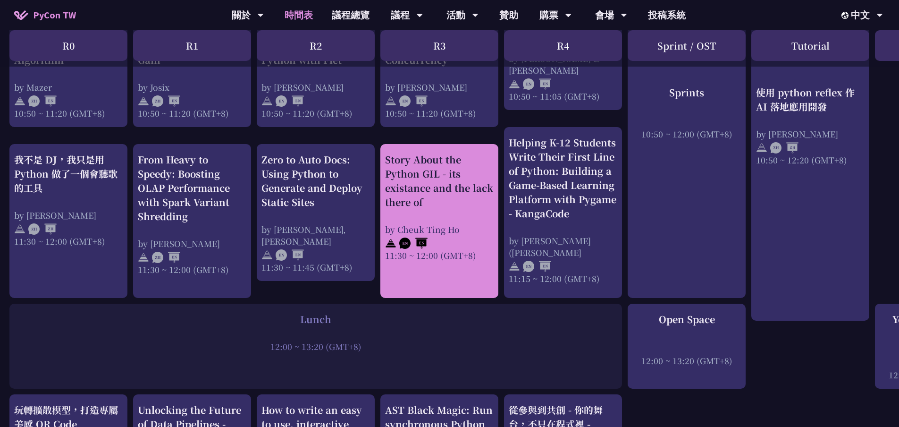
scroll to position [472, 0]
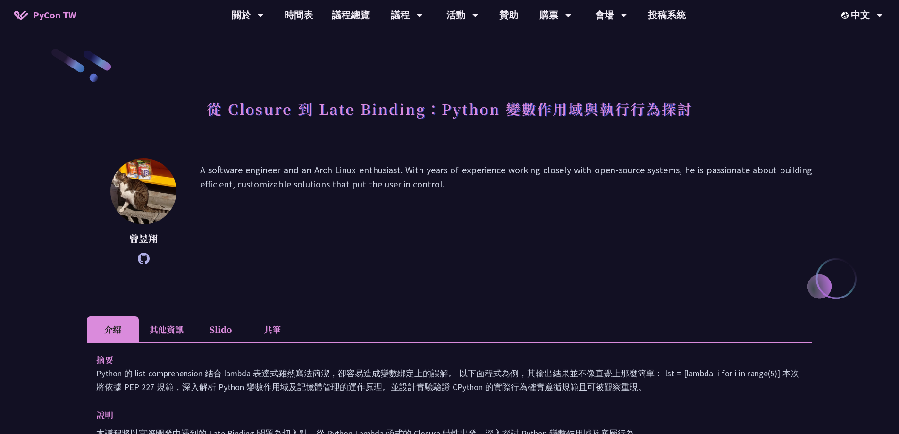
click at [717, 239] on p "A software engineer and an Arch Linux enthusiast. With years of experience work…" at bounding box center [506, 211] width 612 height 97
click at [172, 320] on li "其他資訊" at bounding box center [167, 329] width 56 height 26
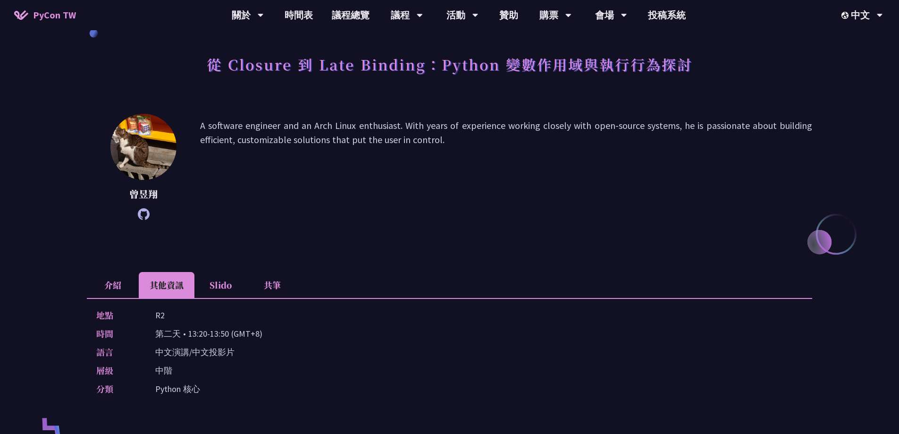
scroll to position [94, 0]
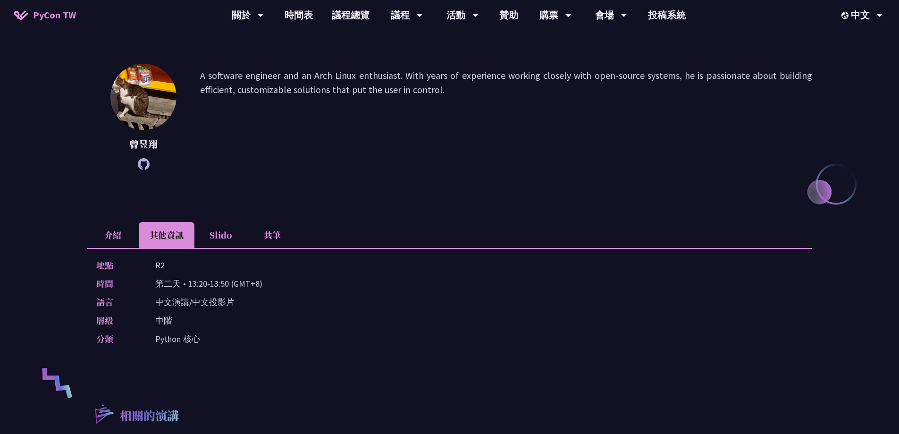
click at [226, 234] on li "Slido" at bounding box center [220, 235] width 52 height 26
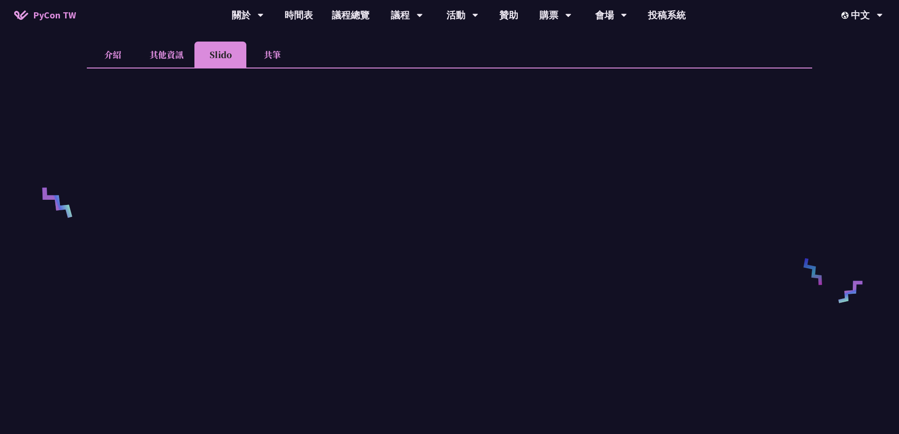
scroll to position [189, 0]
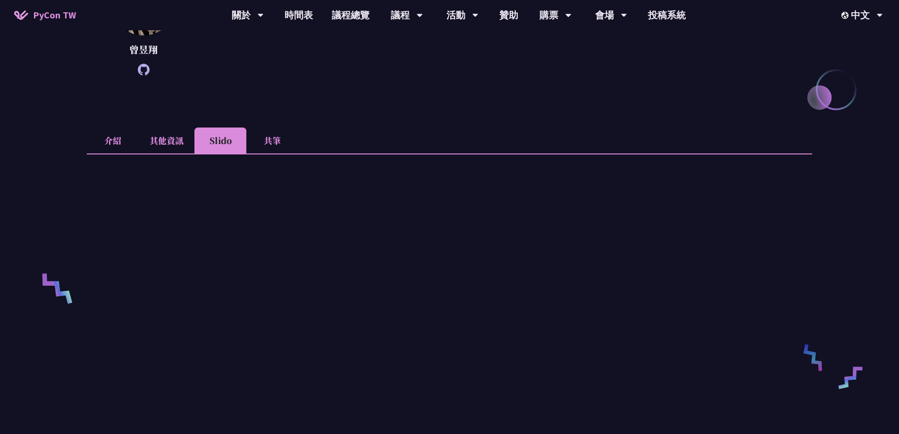
click at [268, 140] on li "共筆" at bounding box center [272, 140] width 52 height 26
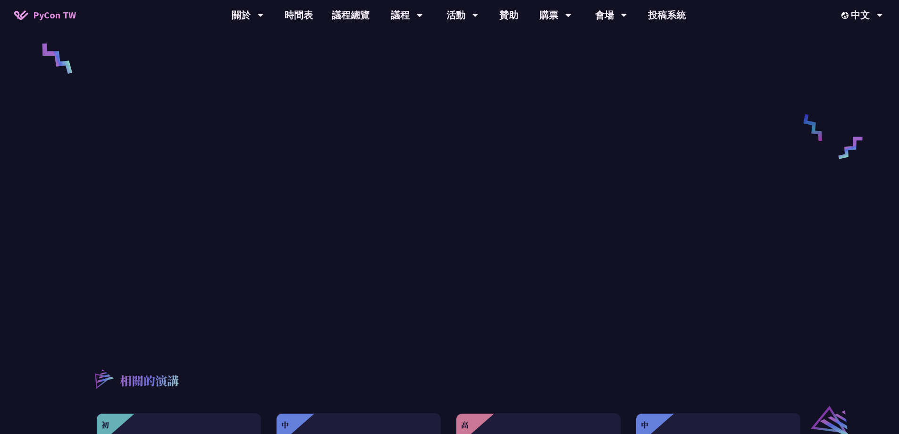
scroll to position [425, 0]
